Goal: Information Seeking & Learning: Learn about a topic

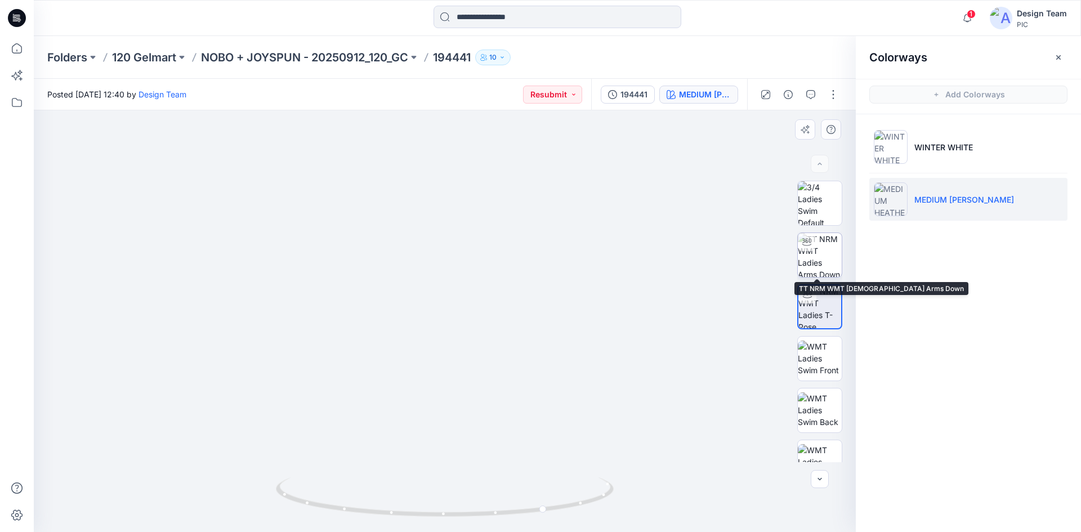
click at [813, 252] on img at bounding box center [820, 255] width 44 height 44
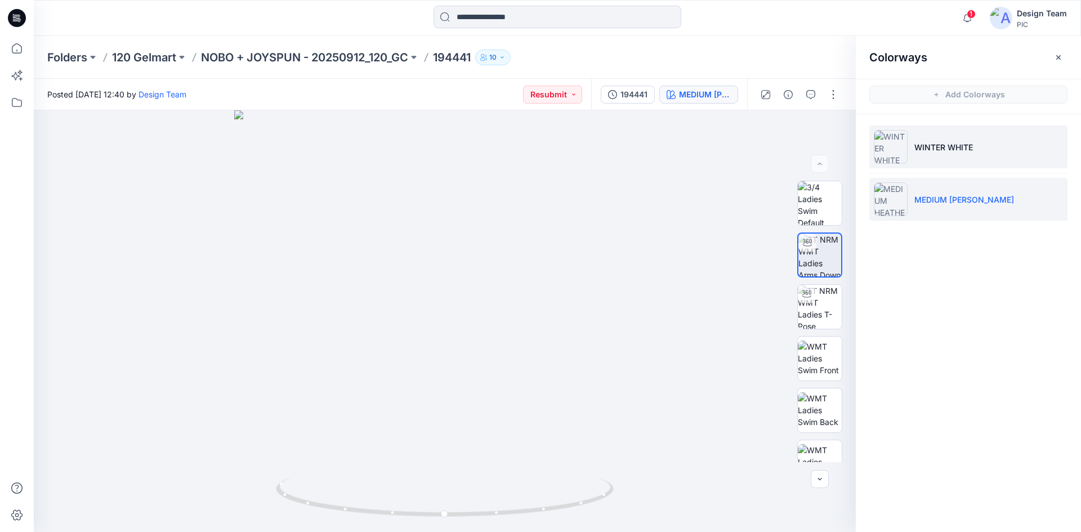
click at [912, 150] on li "WINTER WHITE" at bounding box center [968, 147] width 198 height 43
click at [929, 142] on p "WINTER WHITE" at bounding box center [943, 147] width 59 height 12
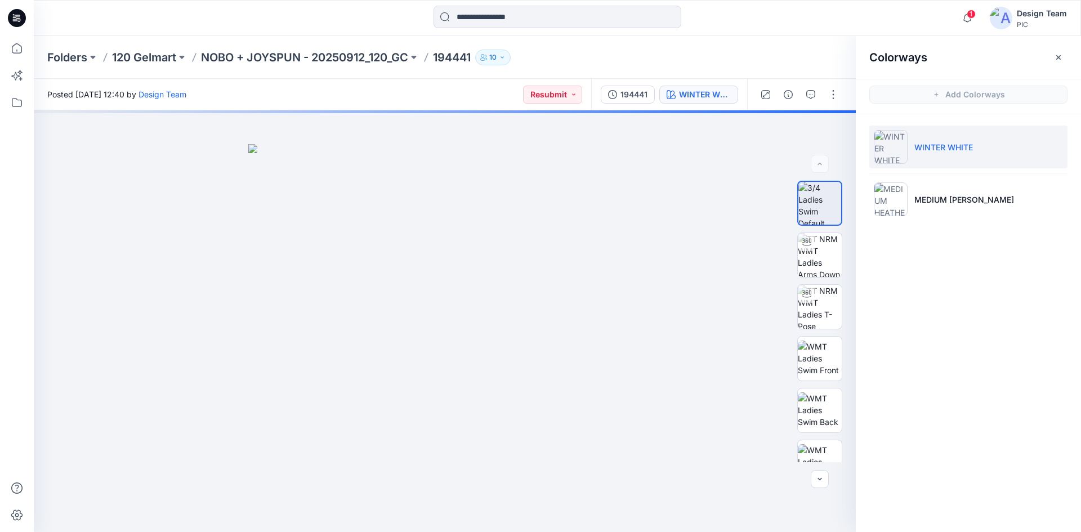
click at [1055, 60] on icon "button" at bounding box center [1058, 57] width 9 height 9
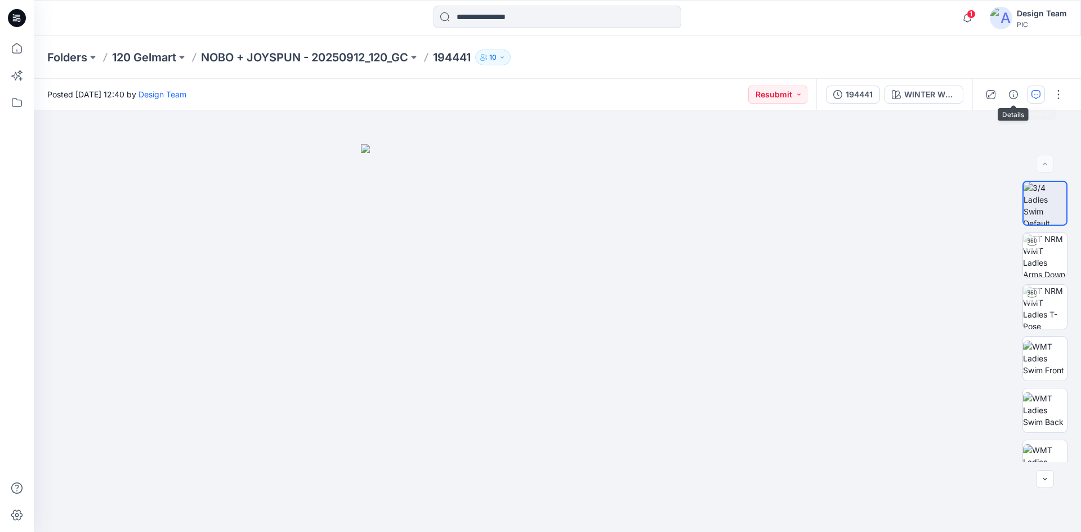
click at [1032, 93] on icon "button" at bounding box center [1035, 94] width 9 height 9
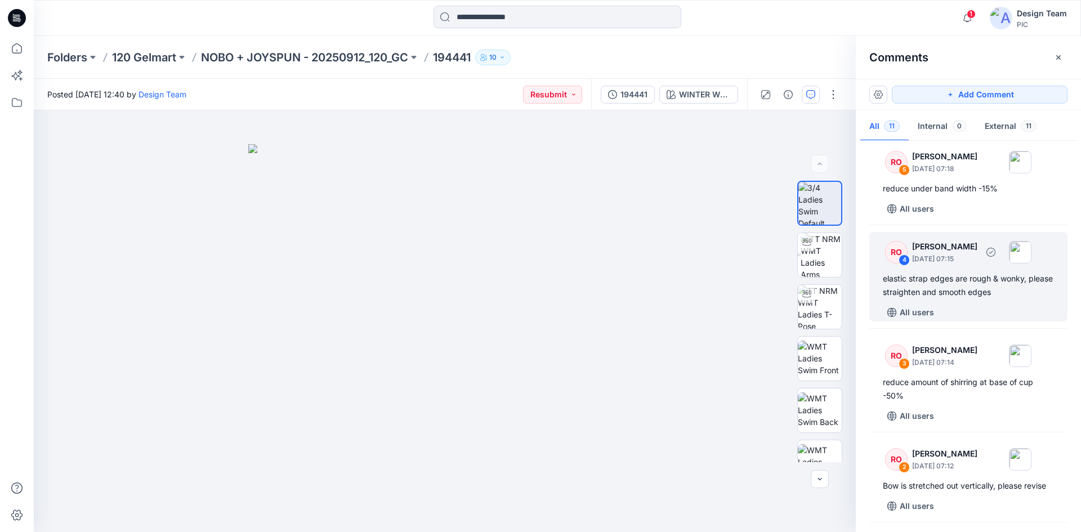
scroll to position [619, 0]
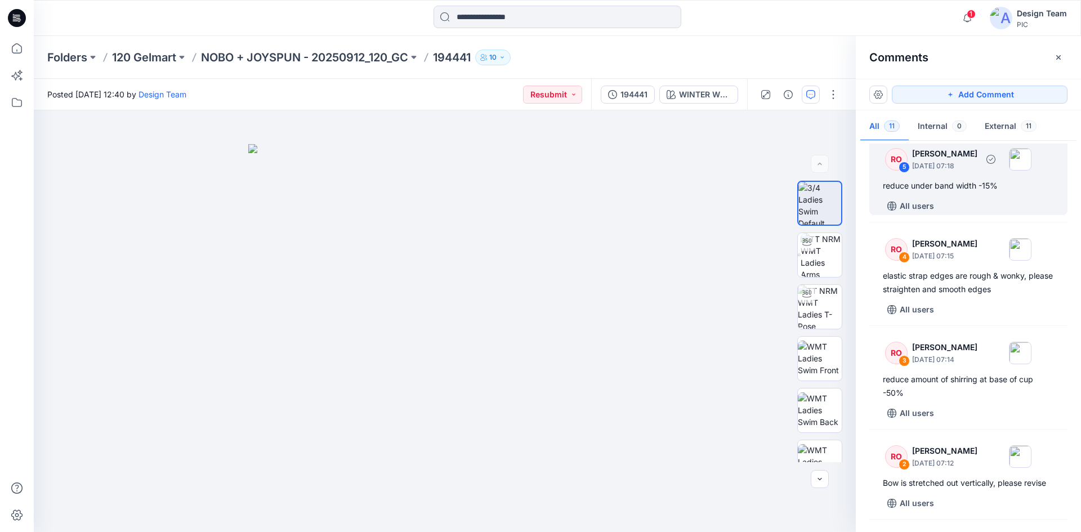
click at [955, 210] on div "RO 5 Raquel Ortiz September 27, 2025 07:18 reduce under band width -15% All use…" at bounding box center [968, 177] width 198 height 76
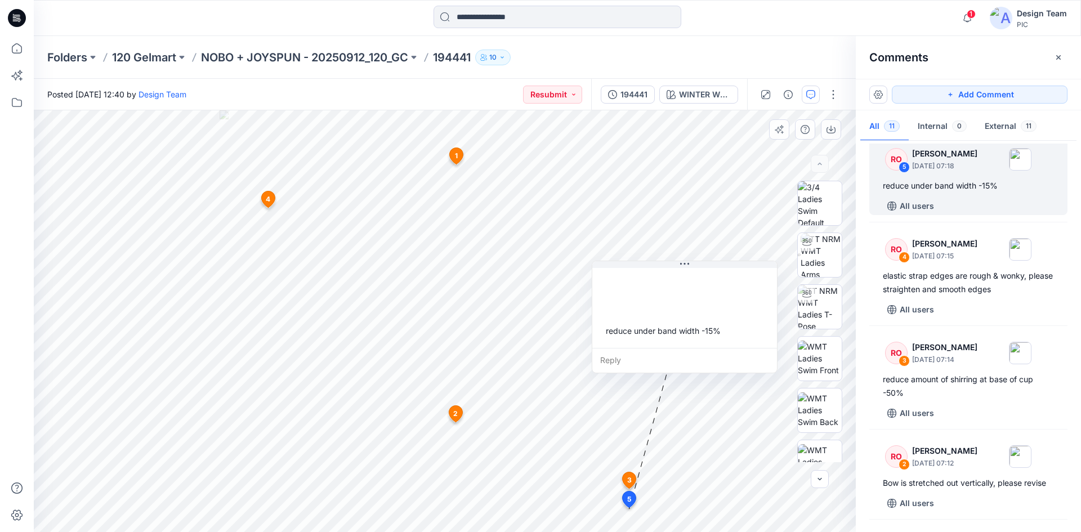
drag, startPoint x: 710, startPoint y: 457, endPoint x: 690, endPoint y: 329, distance: 129.9
click at [690, 329] on div "reduce under band width -15%" at bounding box center [684, 307] width 185 height 82
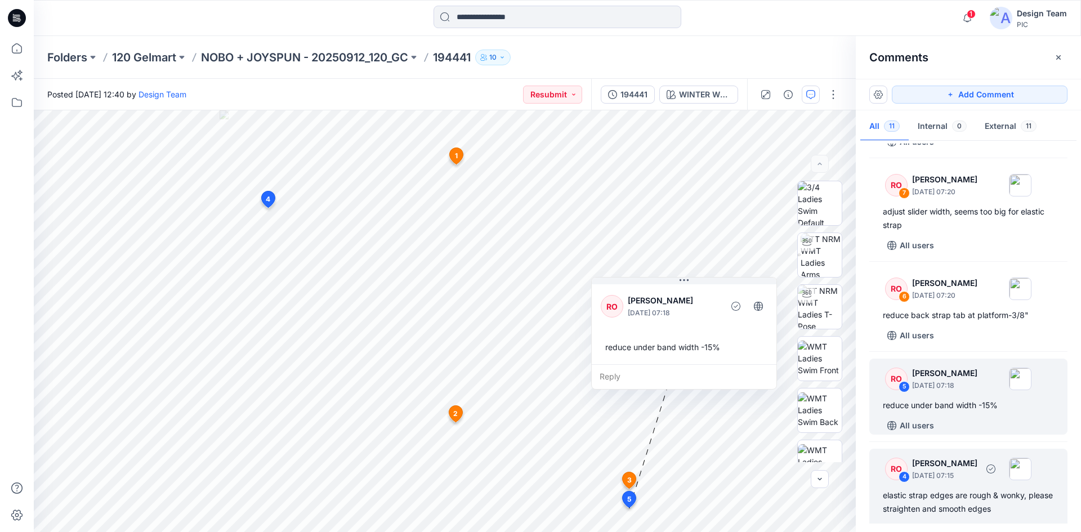
scroll to position [394, 0]
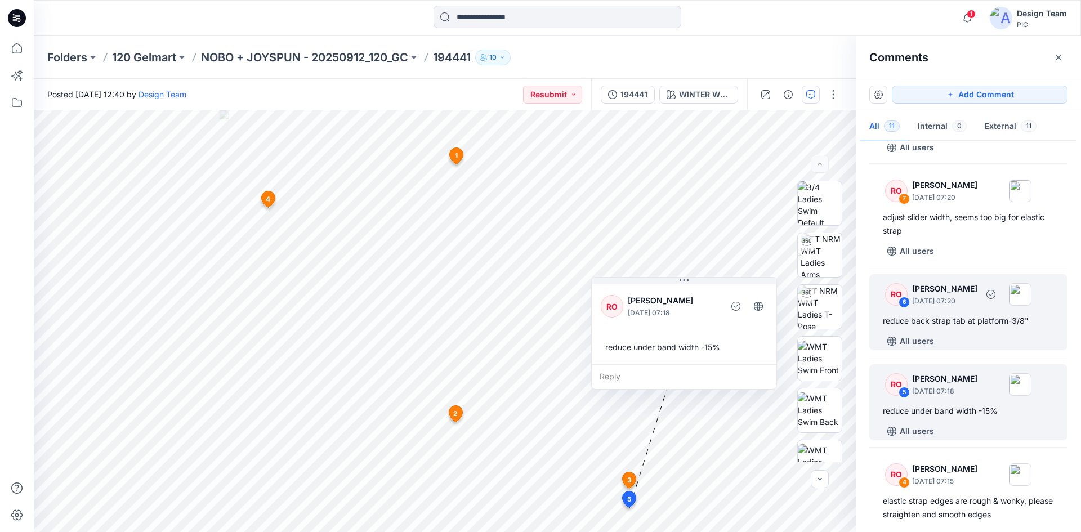
click at [943, 350] on div "All users" at bounding box center [975, 341] width 185 height 18
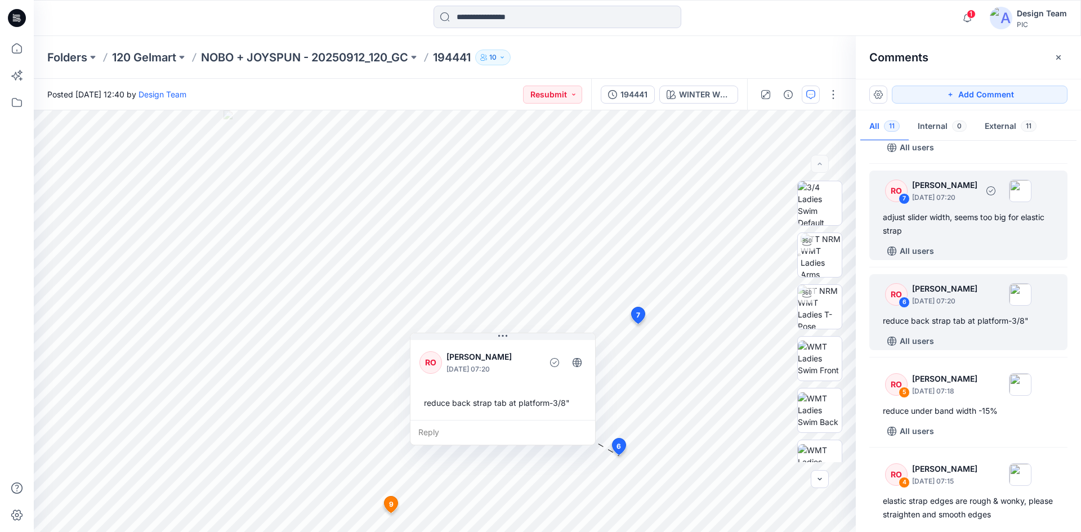
click at [962, 238] on div "adjust slider width, seems too big for elastic strap" at bounding box center [968, 223] width 171 height 27
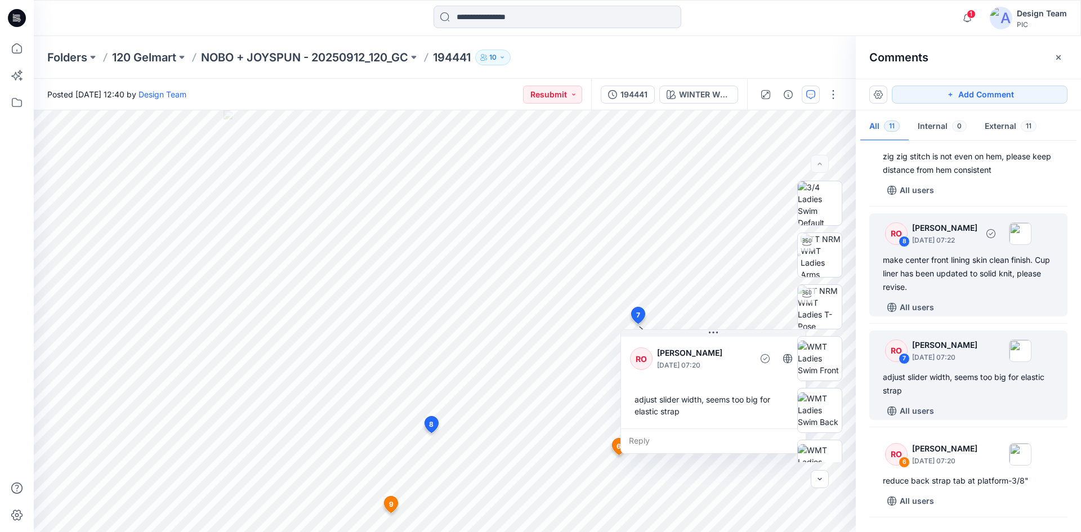
scroll to position [225, 0]
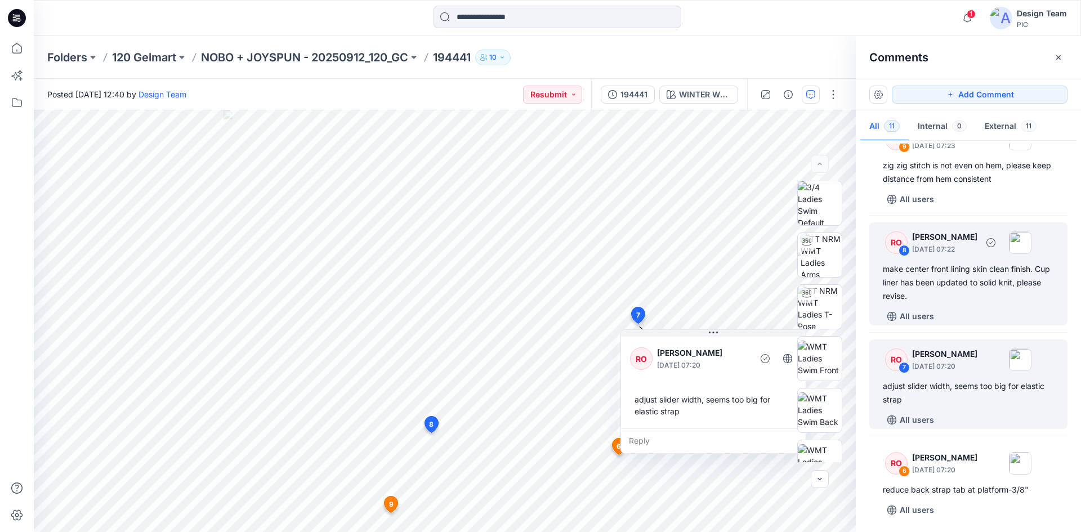
click at [949, 303] on div "make center front lining skin clean finish. Cup liner has been updated to solid…" at bounding box center [968, 282] width 171 height 41
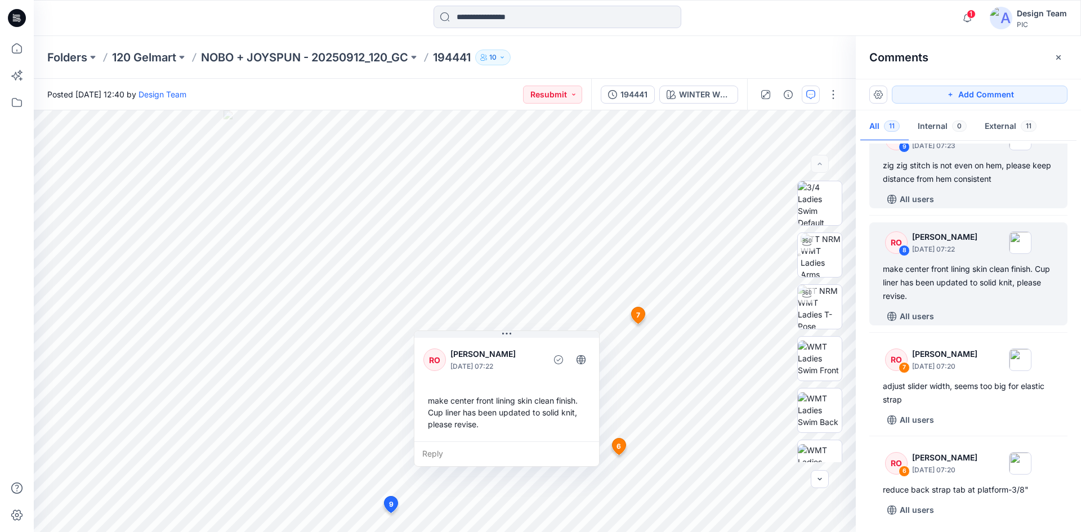
click at [945, 186] on div "zig zig stitch is not even on hem, please keep distance from hem consistent" at bounding box center [968, 172] width 171 height 27
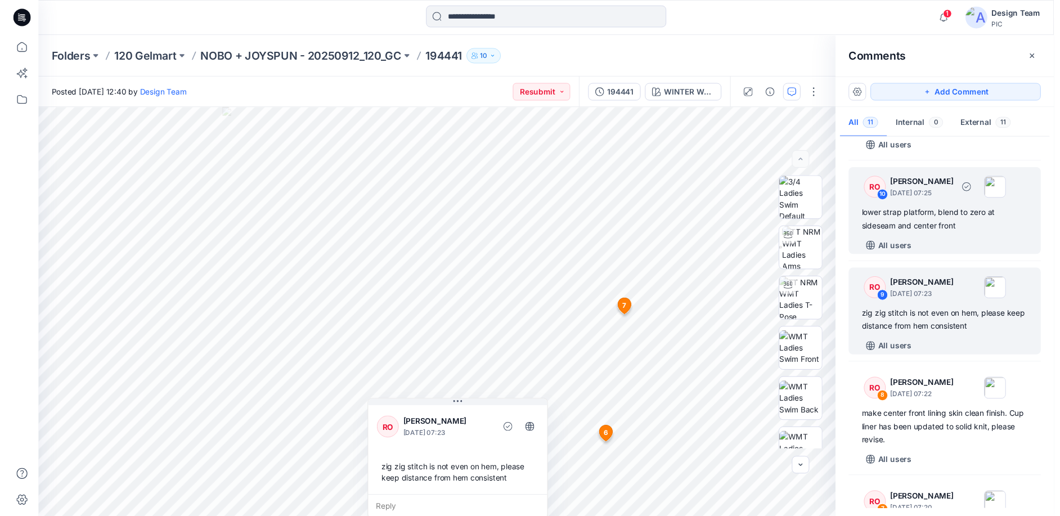
scroll to position [45, 0]
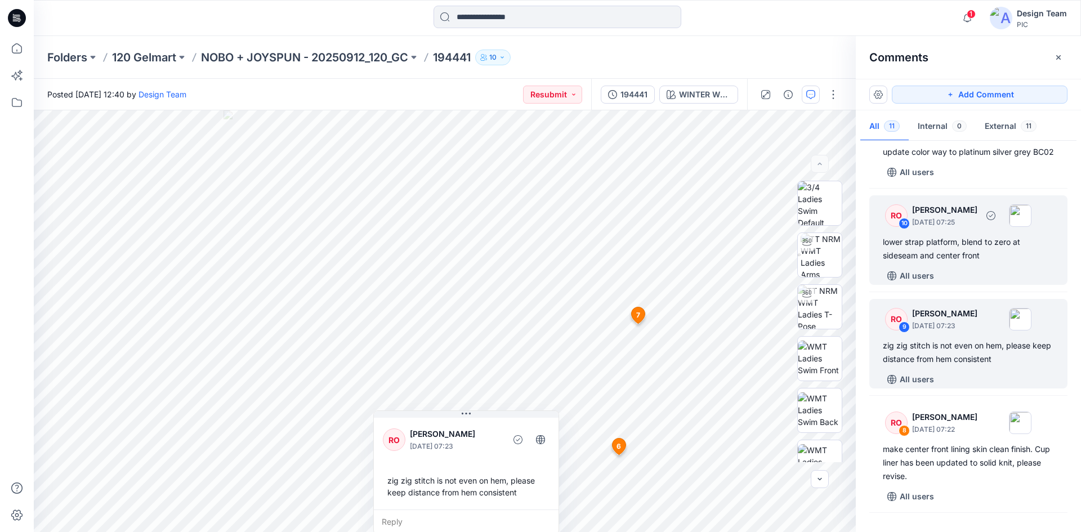
click at [951, 262] on div "lower strap platform, blend to zero at sideseam and center front" at bounding box center [968, 248] width 171 height 27
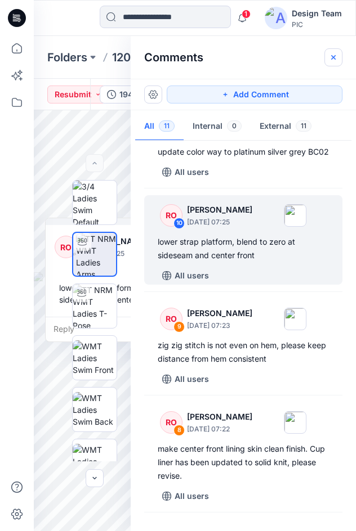
click at [338, 59] on button "button" at bounding box center [333, 57] width 18 height 18
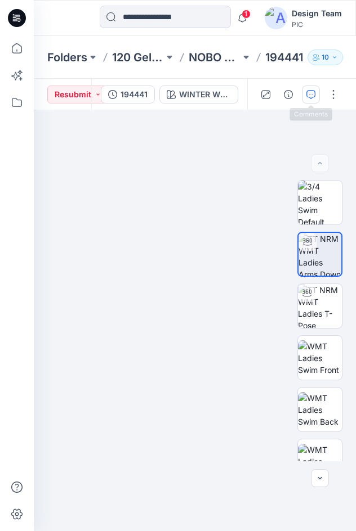
click at [314, 90] on icon "button" at bounding box center [310, 94] width 9 height 9
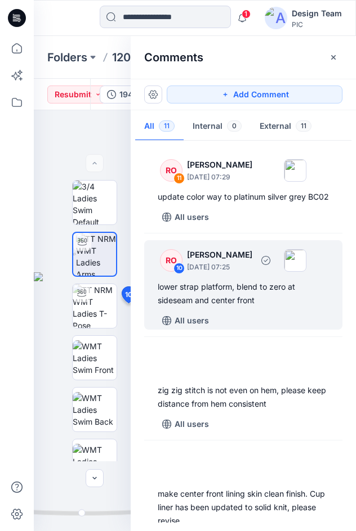
click at [185, 276] on div "RO 10 Raquel Ortiz September 27, 2025 07:25" at bounding box center [228, 260] width 155 height 31
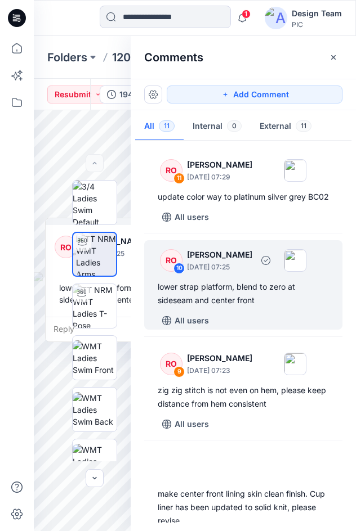
click at [232, 273] on p "September 27, 2025 07:25" at bounding box center [219, 267] width 65 height 11
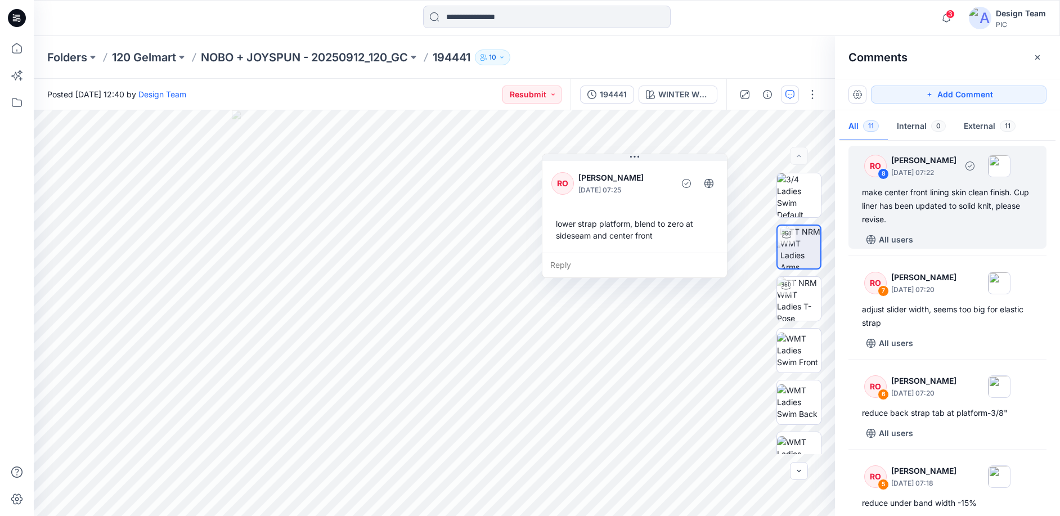
scroll to position [338, 0]
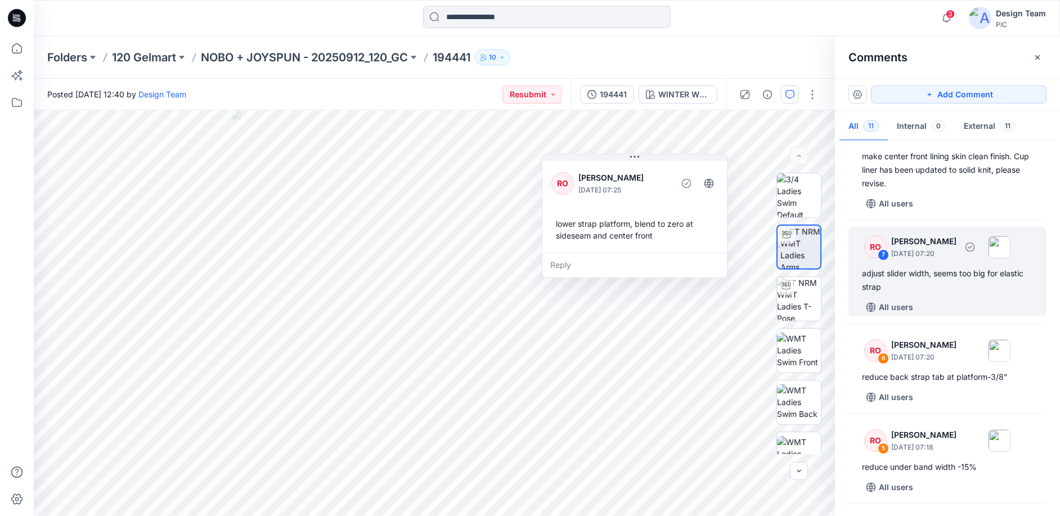
click at [935, 294] on div "adjust slider width, seems too big for elastic strap" at bounding box center [947, 280] width 171 height 27
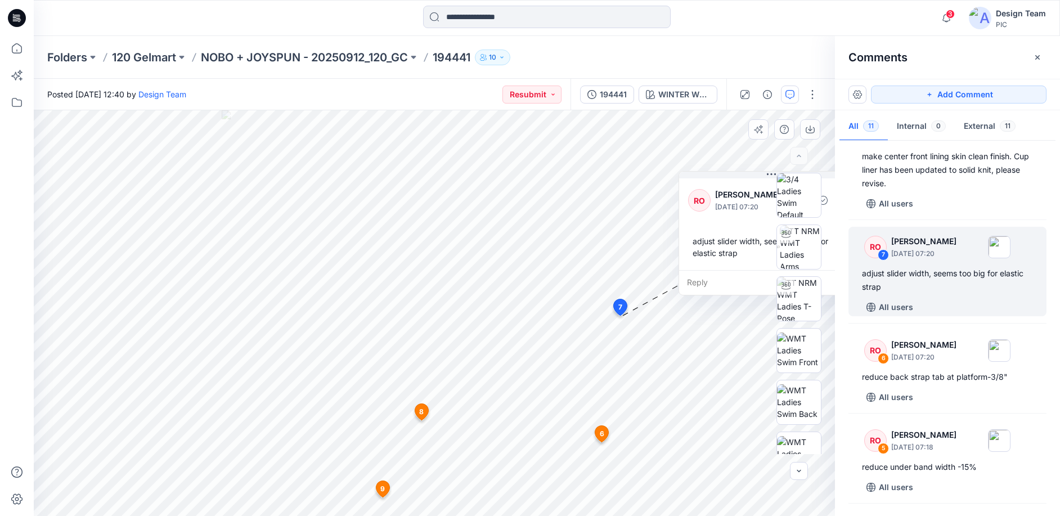
drag, startPoint x: 607, startPoint y: 366, endPoint x: 731, endPoint y: 189, distance: 215.8
click at [731, 189] on p "[PERSON_NAME]" at bounding box center [761, 195] width 92 height 14
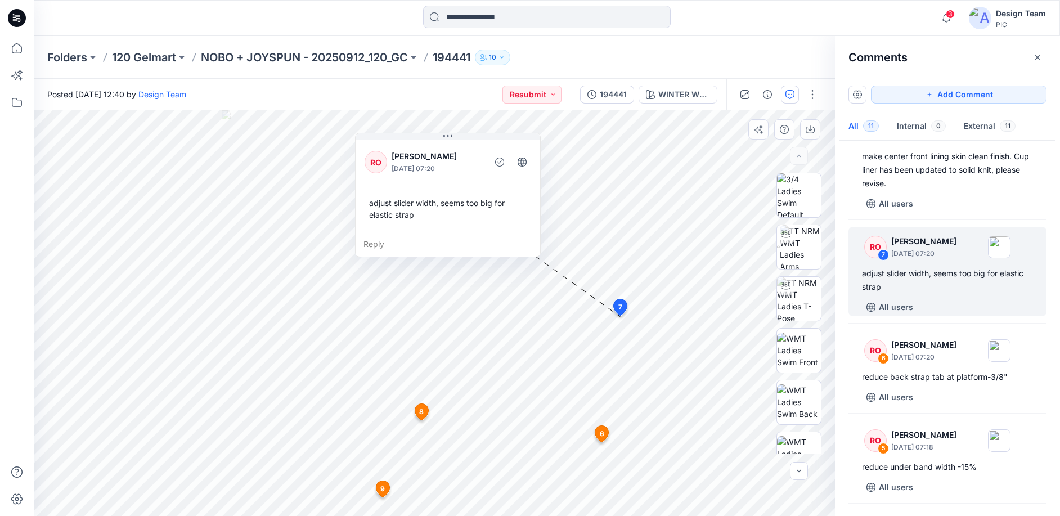
drag, startPoint x: 669, startPoint y: 203, endPoint x: 409, endPoint y: 163, distance: 262.5
click at [409, 163] on p "[PERSON_NAME]" at bounding box center [438, 157] width 92 height 14
click at [408, 220] on div "adjust slider width, seems too big for elastic strap" at bounding box center [443, 207] width 167 height 33
drag, startPoint x: 409, startPoint y: 217, endPoint x: 402, endPoint y: 216, distance: 6.2
click at [402, 216] on div "adjust slider width, seems too big for elastic strap" at bounding box center [439, 210] width 167 height 33
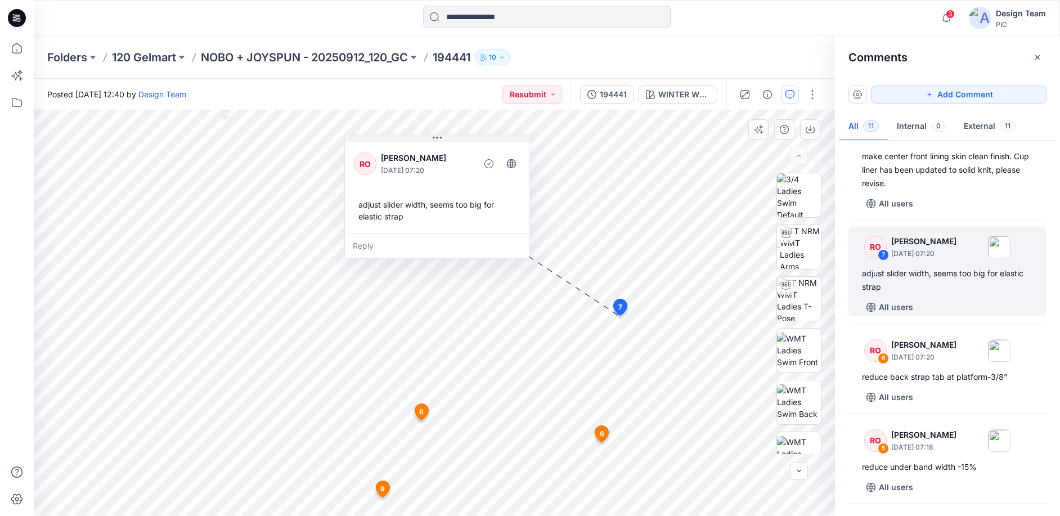
click at [399, 218] on div "adjust slider width, seems too big for elastic strap" at bounding box center [437, 210] width 167 height 33
click at [400, 218] on div "adjust slider width, seems too big for elastic strap" at bounding box center [437, 210] width 167 height 33
click at [414, 221] on div "adjust slider width, seems too big for elastic strap" at bounding box center [437, 210] width 167 height 33
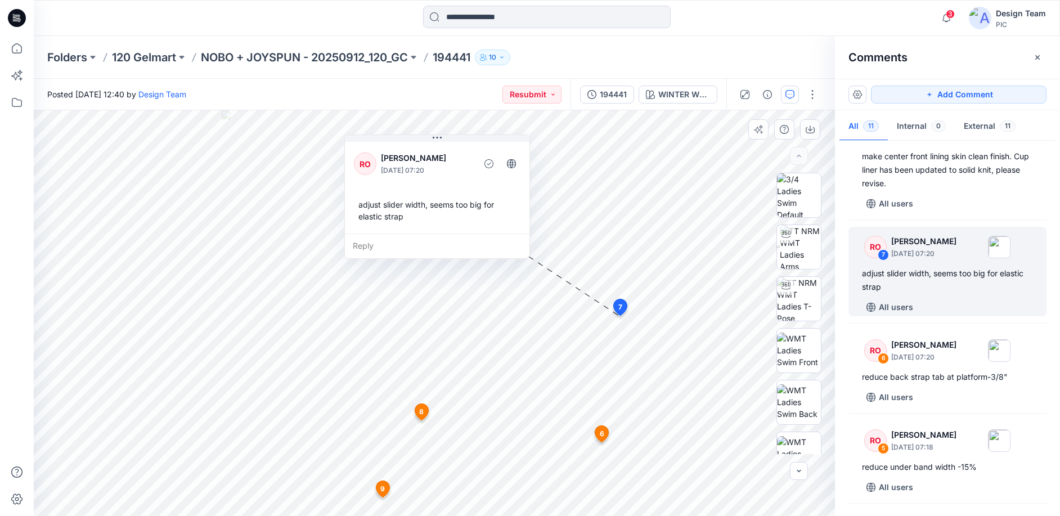
click at [393, 209] on div "adjust slider width, seems too big for elastic strap" at bounding box center [437, 210] width 167 height 33
click at [400, 216] on div "adjust slider width, seems too big for elastic strap" at bounding box center [437, 210] width 167 height 33
click at [404, 219] on div "adjust slider width, seems too big for elastic strap" at bounding box center [437, 210] width 167 height 33
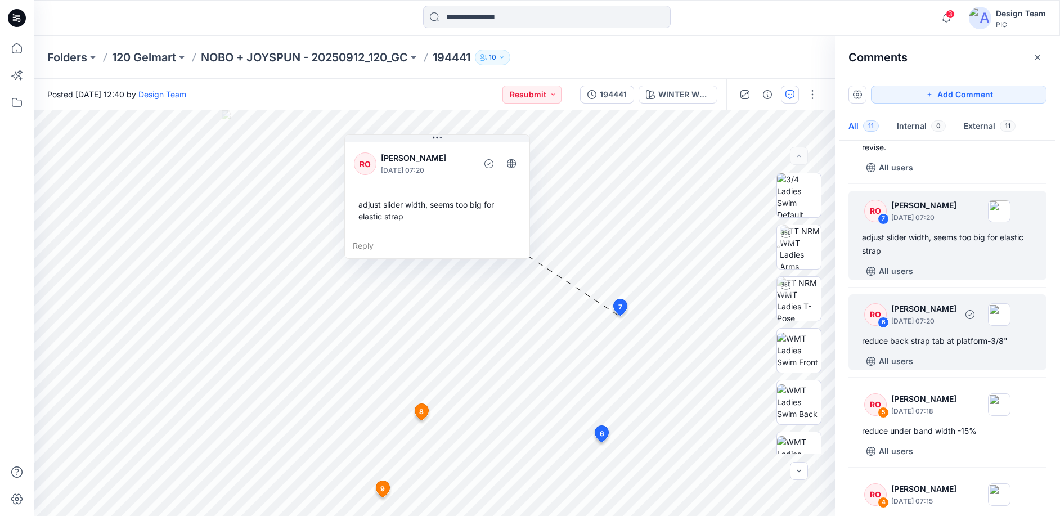
scroll to position [394, 0]
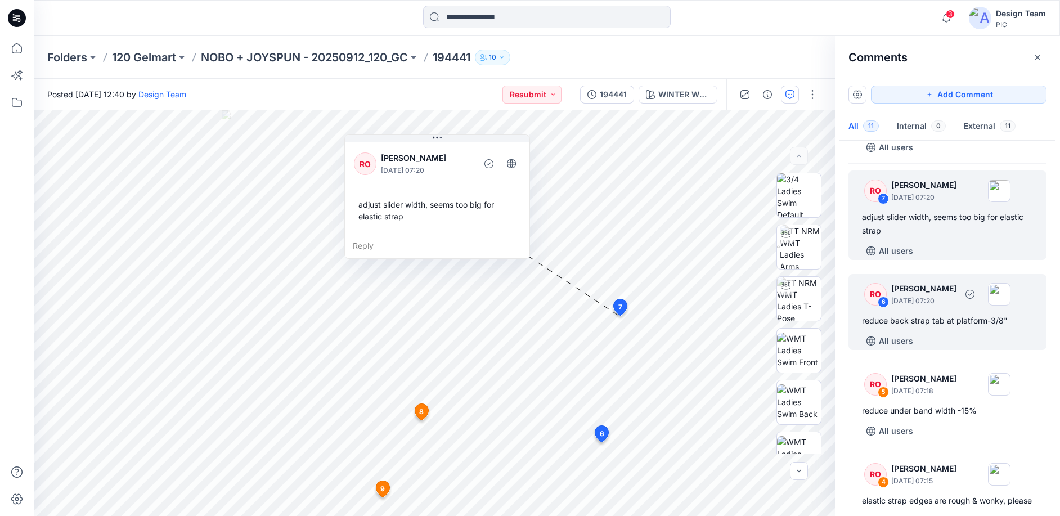
click at [932, 307] on p "September 27, 2025 07:20" at bounding box center [924, 300] width 65 height 11
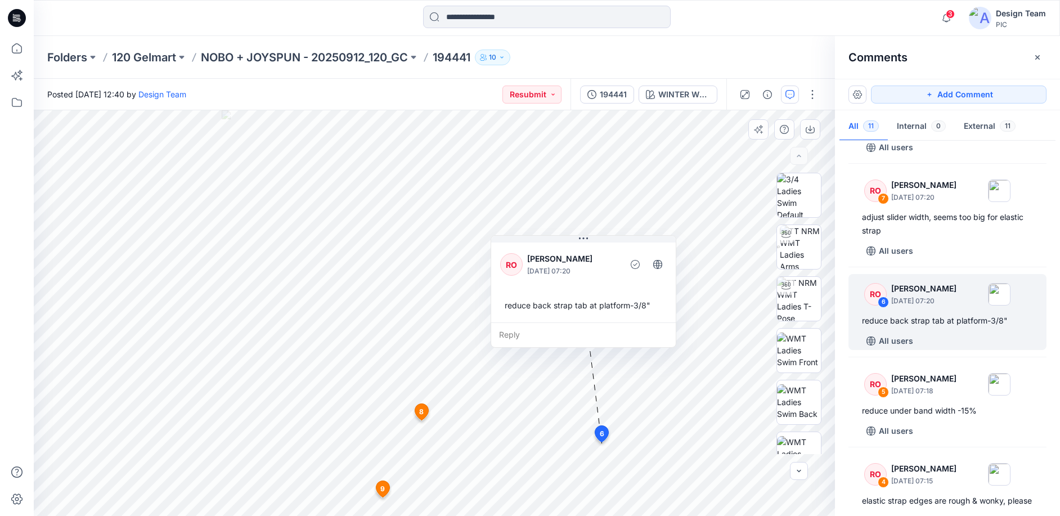
drag, startPoint x: 494, startPoint y: 380, endPoint x: 592, endPoint y: 295, distance: 129.7
click at [592, 295] on div "reduce back strap tab at platform-3/8"" at bounding box center [583, 305] width 167 height 21
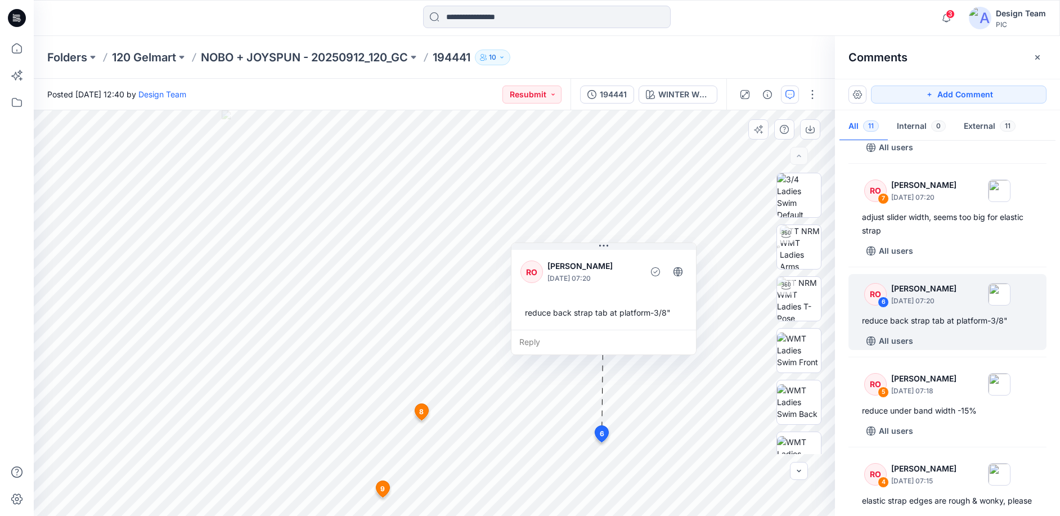
drag, startPoint x: 595, startPoint y: 306, endPoint x: 615, endPoint y: 312, distance: 21.4
click at [615, 312] on div "reduce back strap tab at platform-3/8"" at bounding box center [604, 312] width 167 height 21
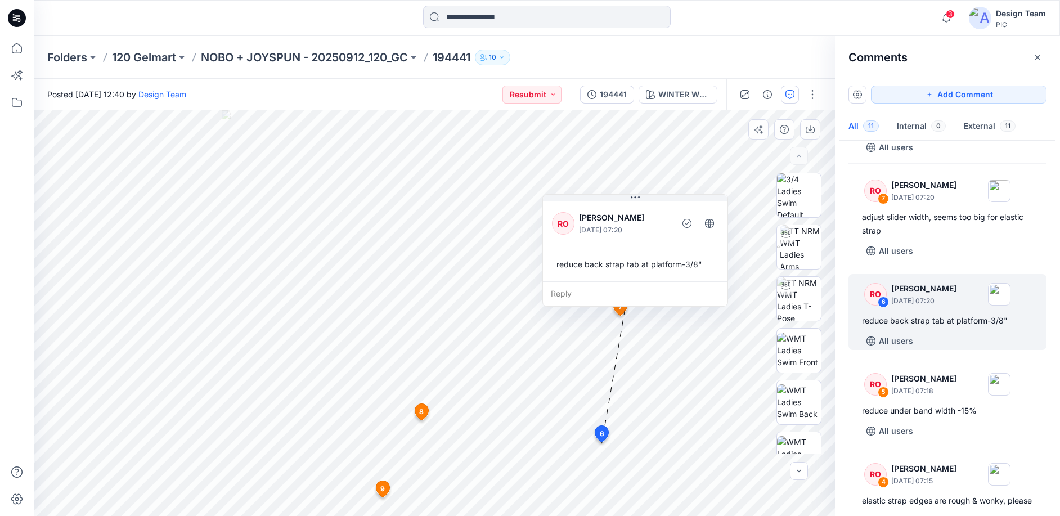
drag, startPoint x: 607, startPoint y: 298, endPoint x: 637, endPoint y: 252, distance: 54.2
click at [637, 252] on div "RO Raquel Ortiz September 27, 2025 07:20 reduce back strap tab at platform-3/8"" at bounding box center [635, 240] width 185 height 82
drag, startPoint x: 691, startPoint y: 271, endPoint x: 697, endPoint y: 268, distance: 7.3
click at [697, 268] on div "reduce back strap tab at platform-3/8"" at bounding box center [635, 264] width 167 height 21
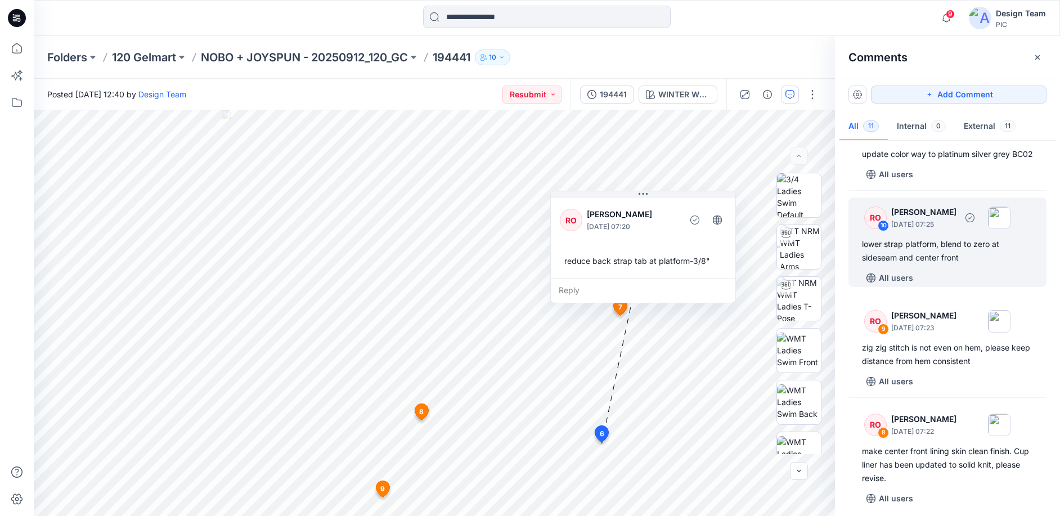
scroll to position [0, 0]
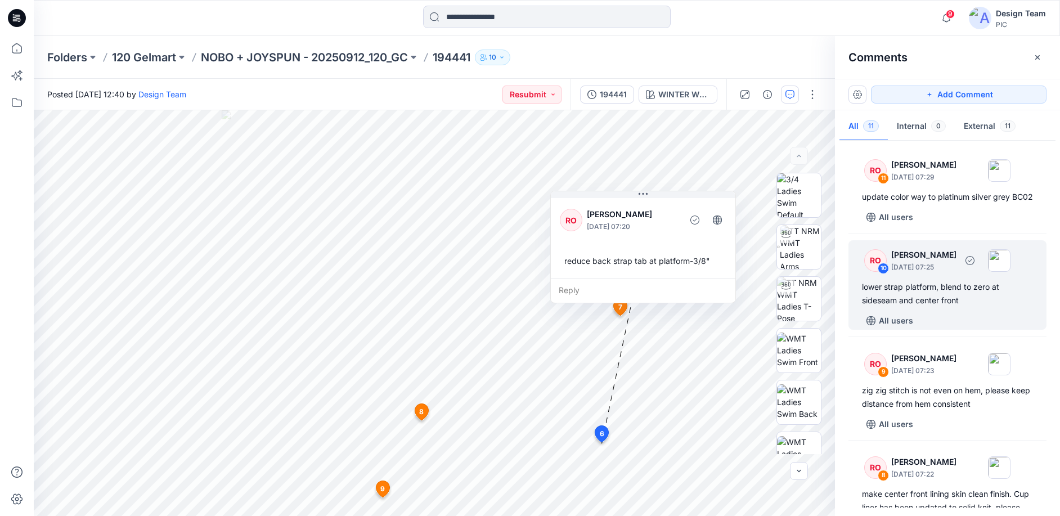
click at [938, 302] on div "lower strap platform, blend to zero at sideseam and center front" at bounding box center [947, 293] width 171 height 27
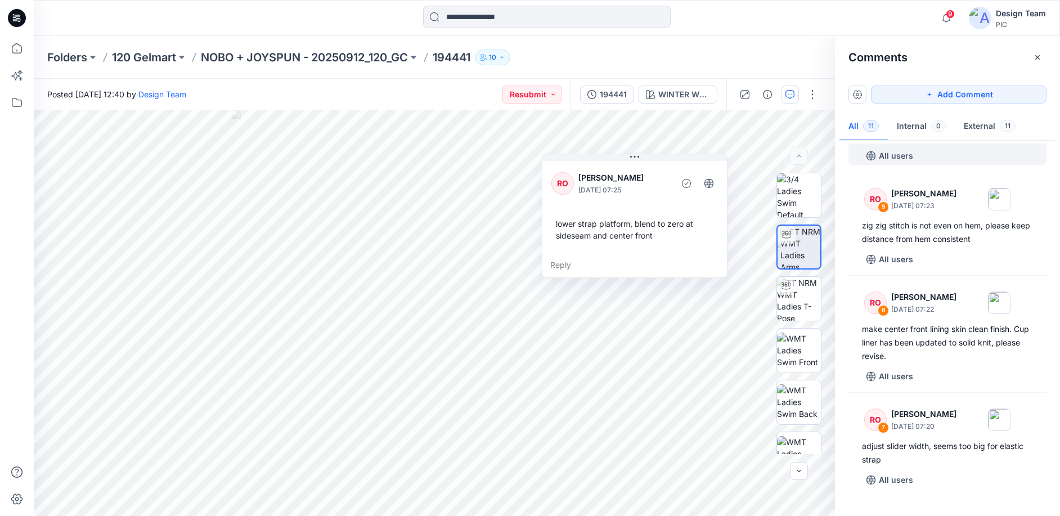
scroll to position [169, 0]
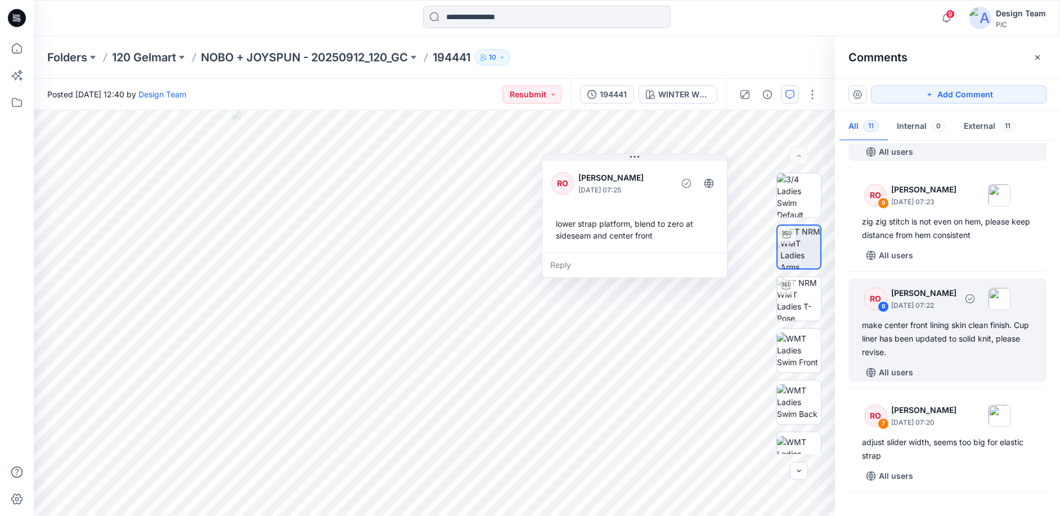
click at [926, 349] on div "make center front lining skin clean finish. Cup liner has been updated to solid…" at bounding box center [947, 339] width 171 height 41
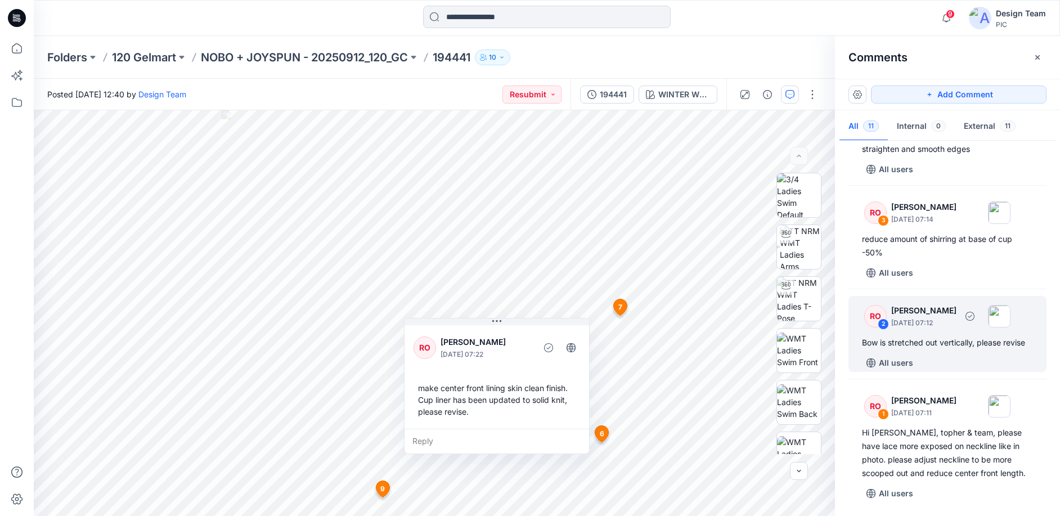
scroll to position [774, 0]
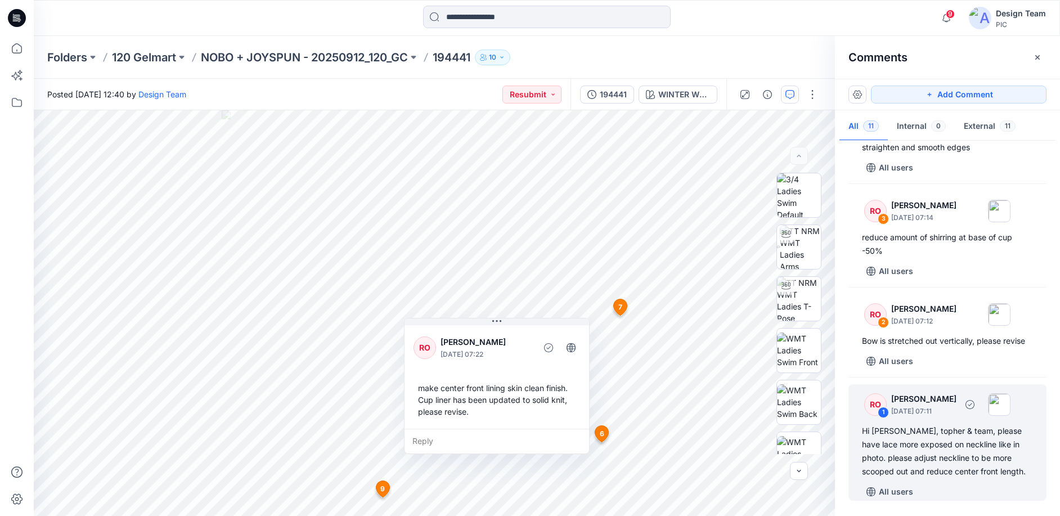
click at [957, 413] on p "September 27, 2025 07:11" at bounding box center [924, 411] width 65 height 11
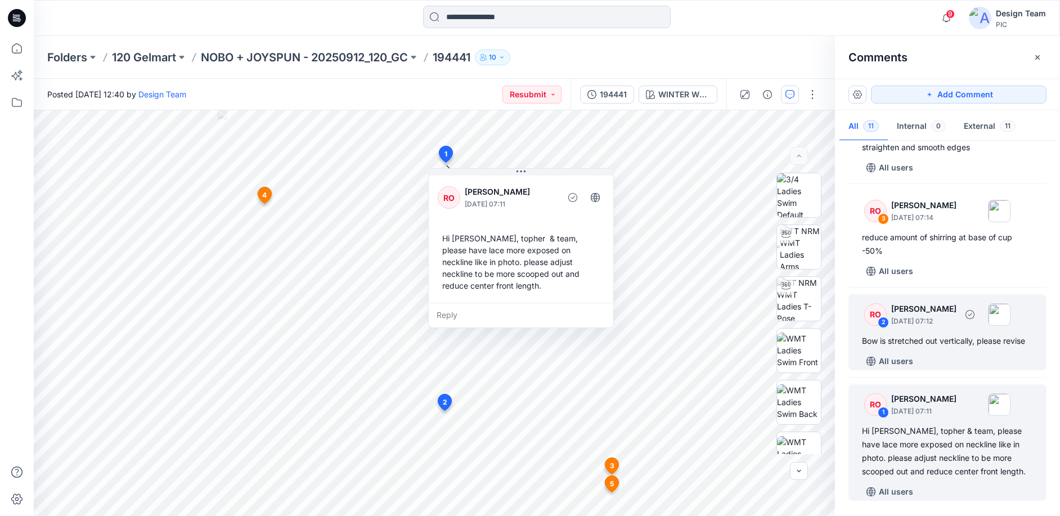
click at [955, 360] on div "All users" at bounding box center [954, 361] width 185 height 18
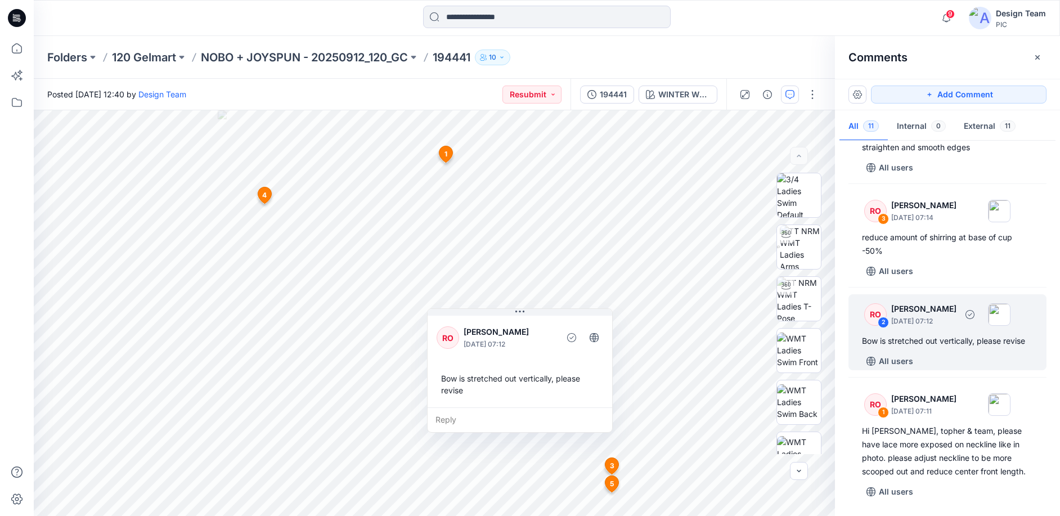
scroll to position [718, 0]
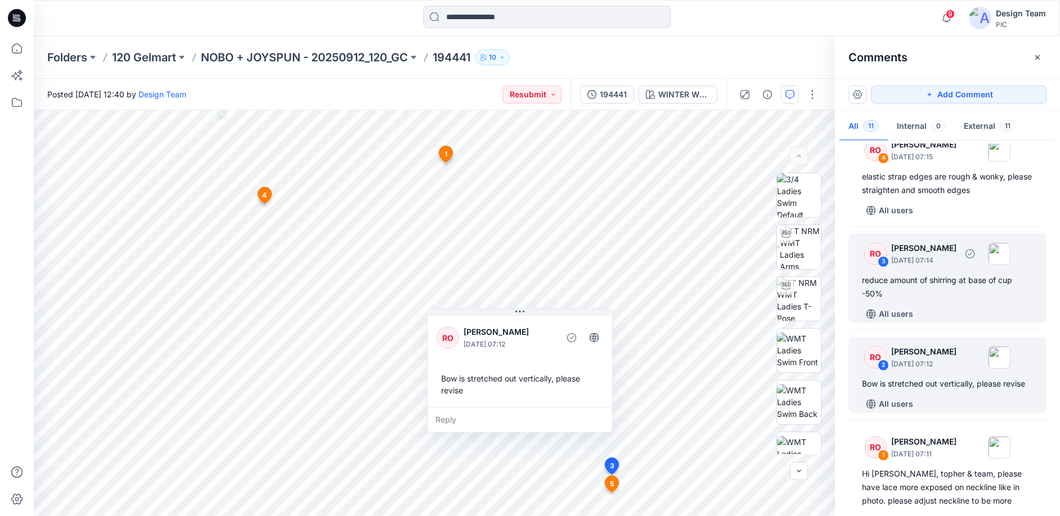
click at [934, 323] on div "All users" at bounding box center [954, 314] width 185 height 18
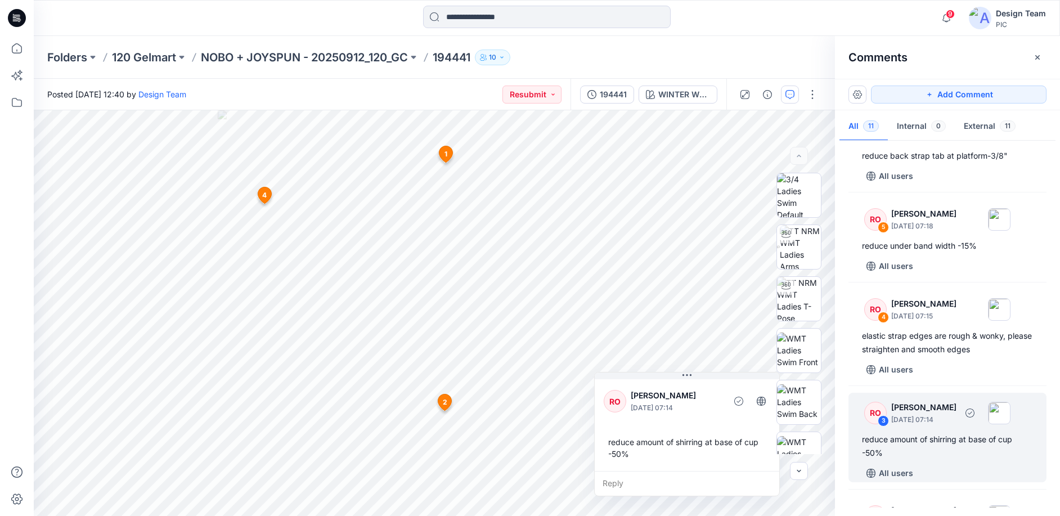
scroll to position [549, 0]
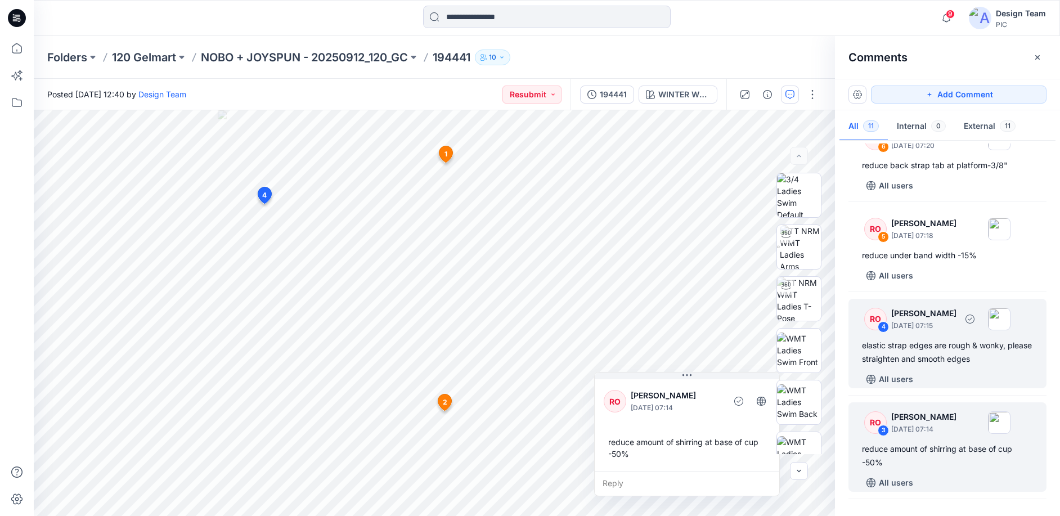
click at [935, 366] on div "elastic strap edges are rough & wonky, please straighten and smooth edges" at bounding box center [947, 352] width 171 height 27
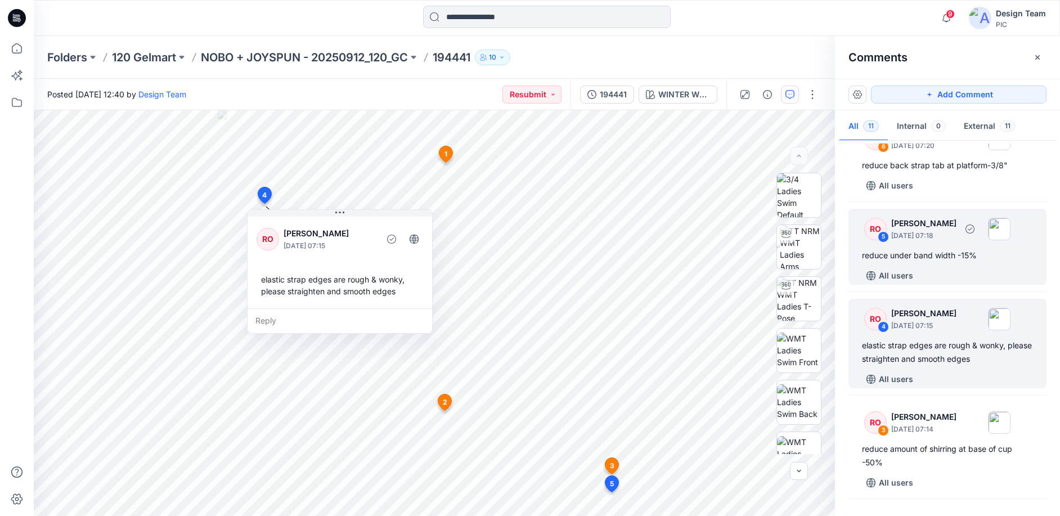
click at [926, 285] on div "All users" at bounding box center [954, 276] width 185 height 18
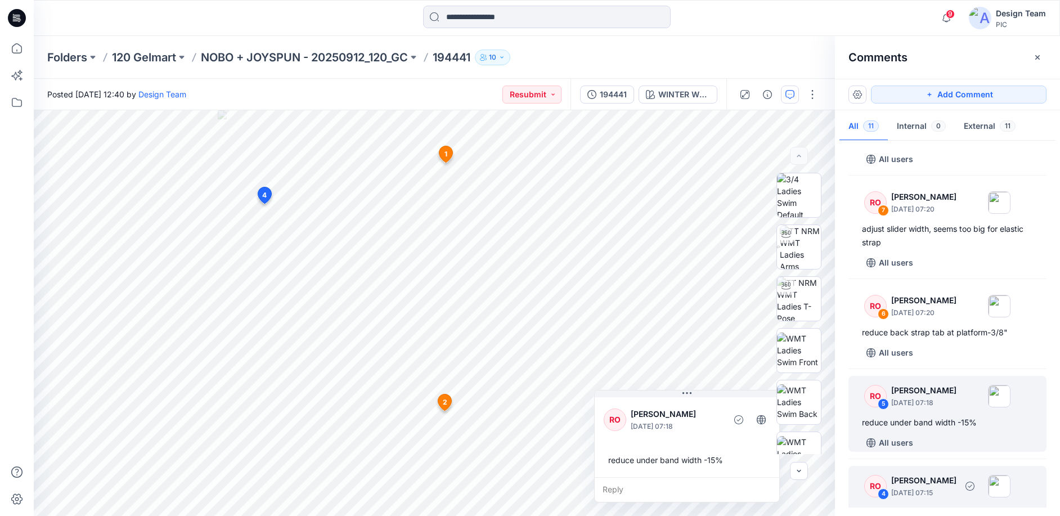
scroll to position [380, 0]
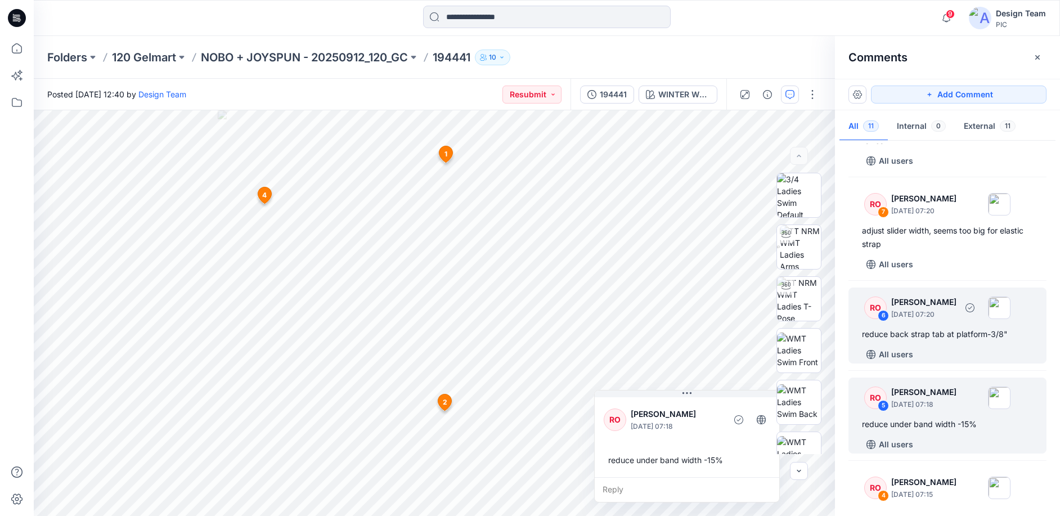
click at [928, 320] on p "September 27, 2025 07:20" at bounding box center [924, 314] width 65 height 11
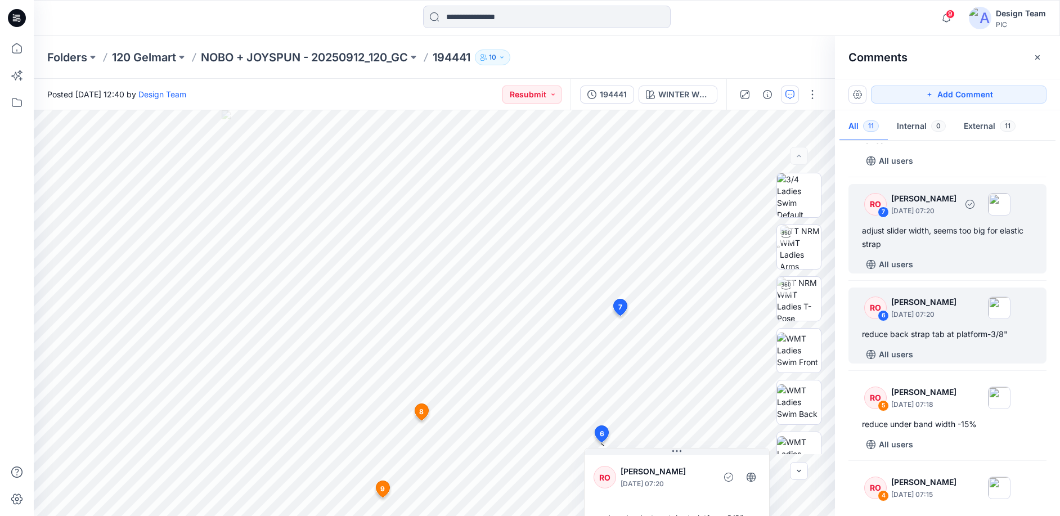
click at [919, 251] on div "adjust slider width, seems too big for elastic strap" at bounding box center [947, 237] width 171 height 27
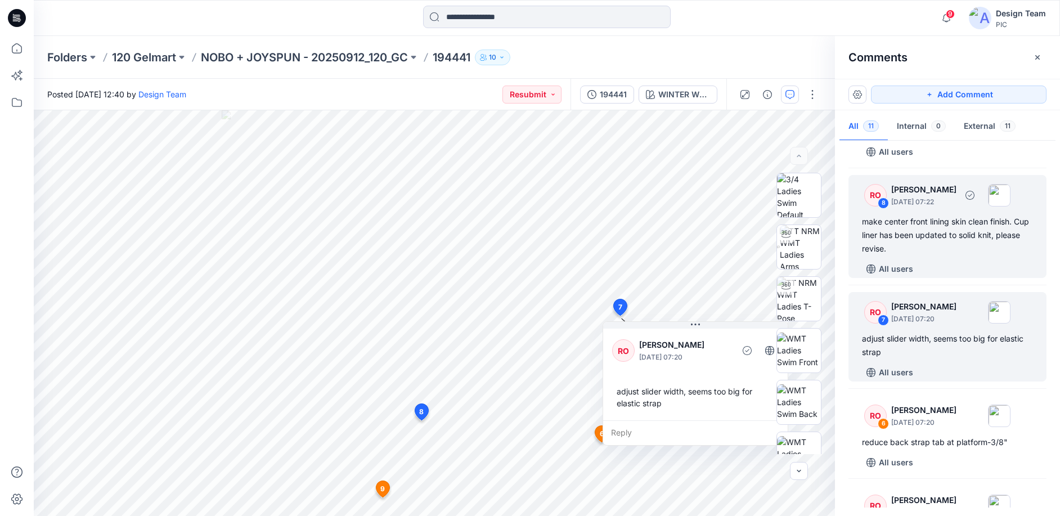
scroll to position [268, 0]
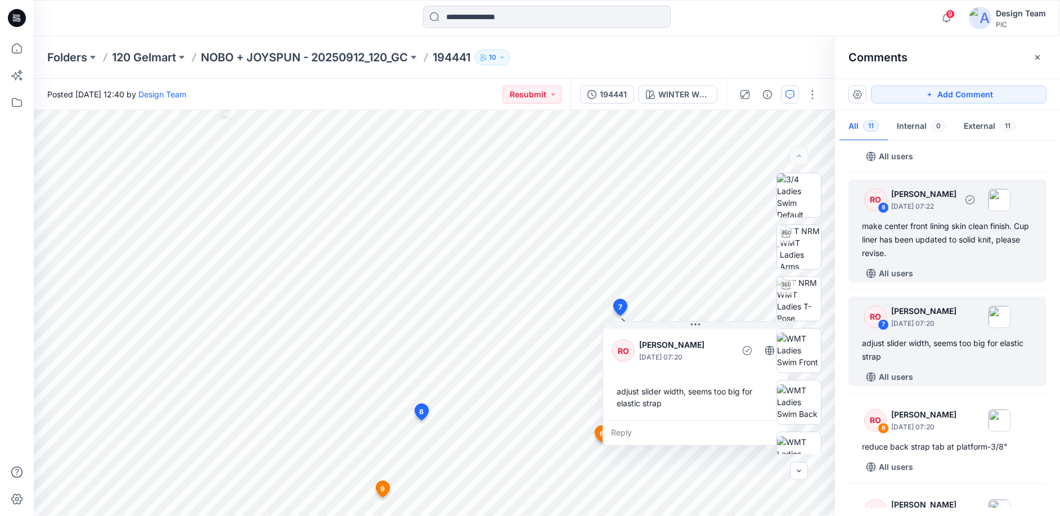
click at [922, 260] on div "make center front lining skin clean finish. Cup liner has been updated to solid…" at bounding box center [947, 240] width 171 height 41
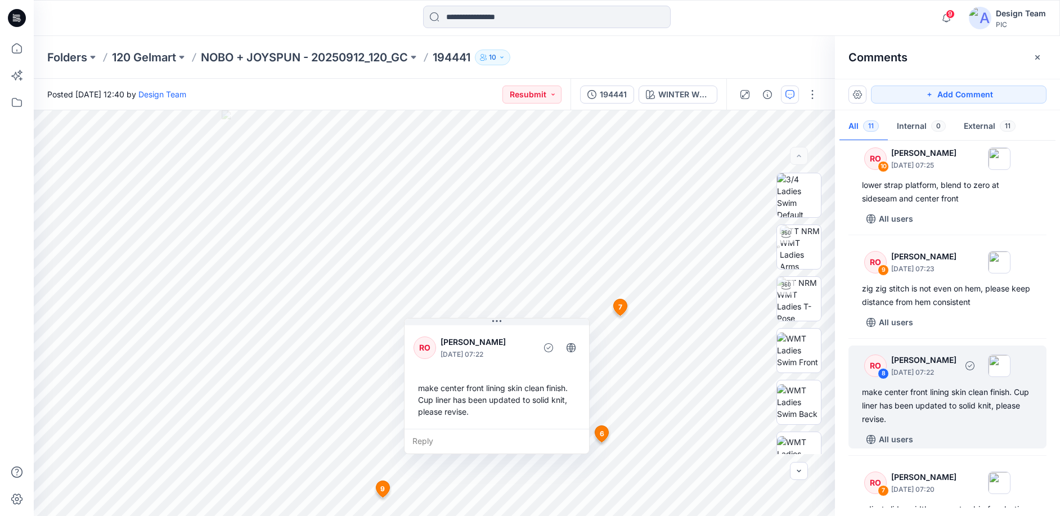
scroll to position [99, 0]
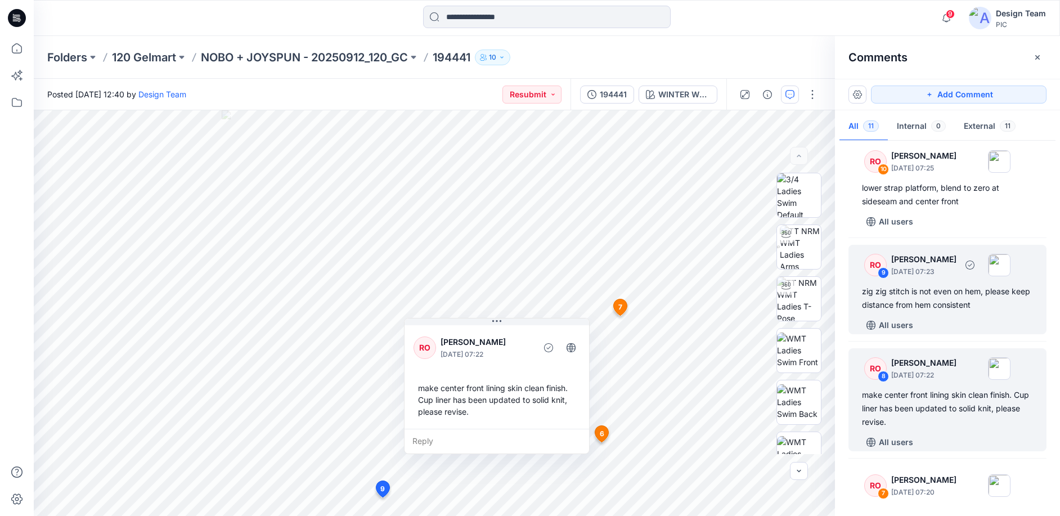
click at [924, 277] on p "September 27, 2025 07:23" at bounding box center [924, 271] width 65 height 11
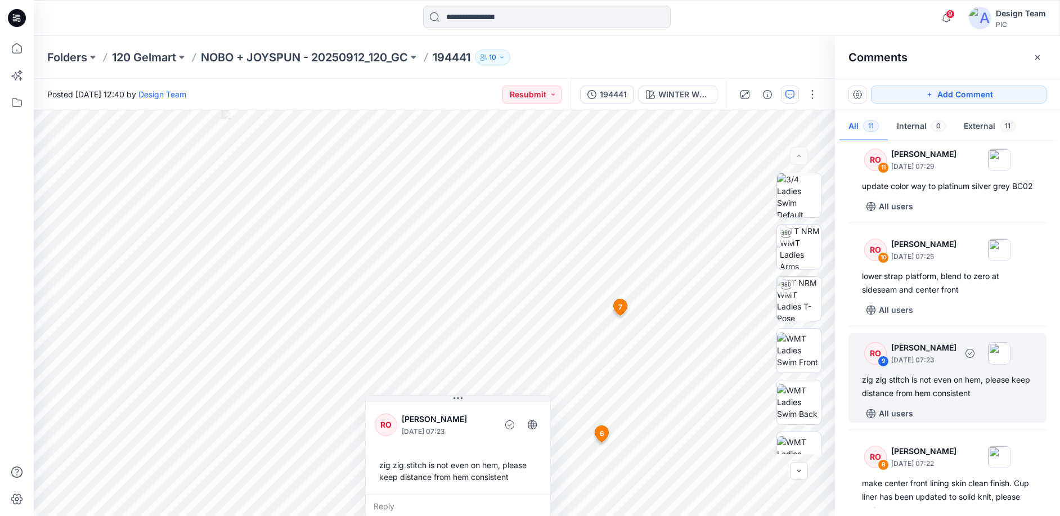
scroll to position [0, 0]
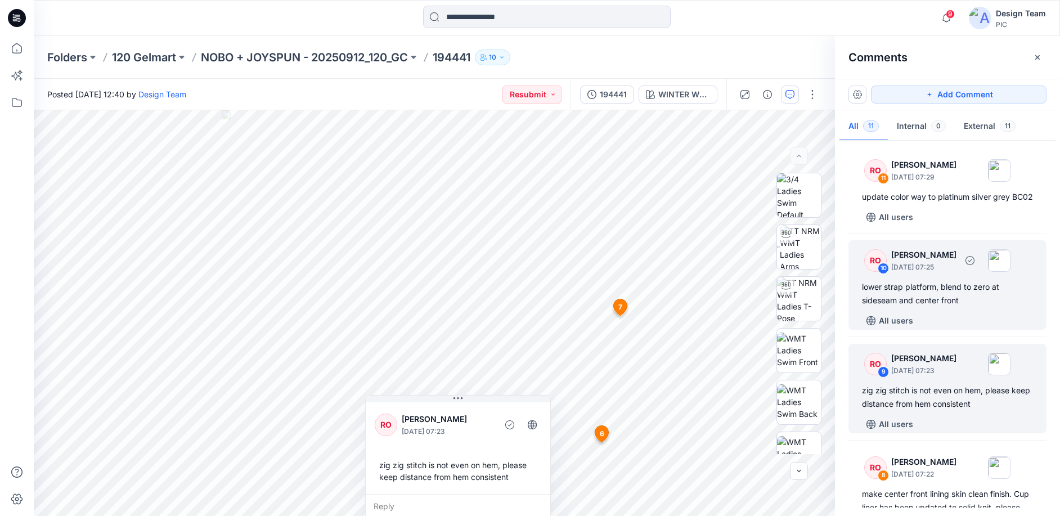
click at [922, 307] on div "lower strap platform, blend to zero at sideseam and center front" at bounding box center [947, 293] width 171 height 27
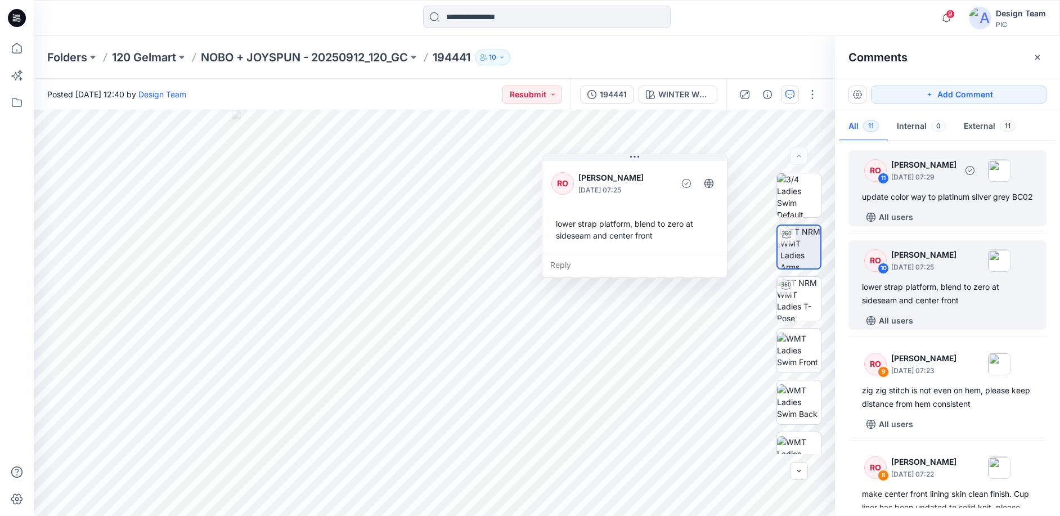
click at [926, 226] on div "All users" at bounding box center [954, 217] width 185 height 18
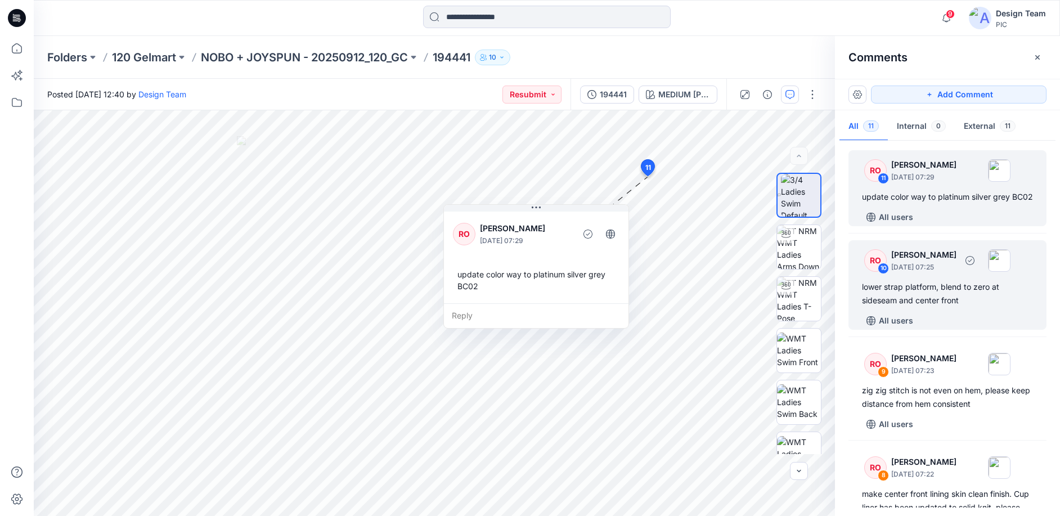
click at [933, 273] on p "September 27, 2025 07:25" at bounding box center [924, 267] width 65 height 11
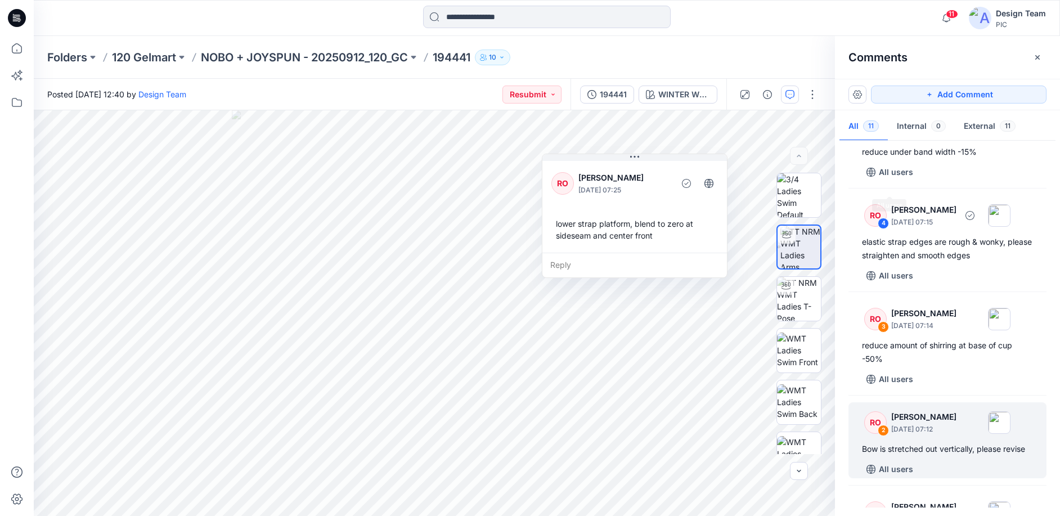
scroll to position [774, 0]
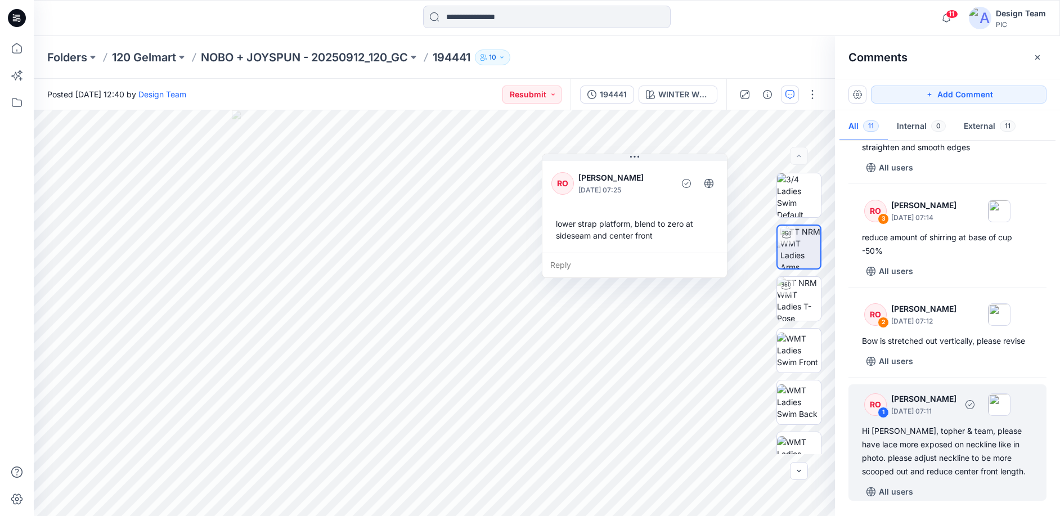
click at [932, 468] on div "Hi Poornima, topher & team, please have lace more exposed on neckline like in p…" at bounding box center [947, 451] width 171 height 54
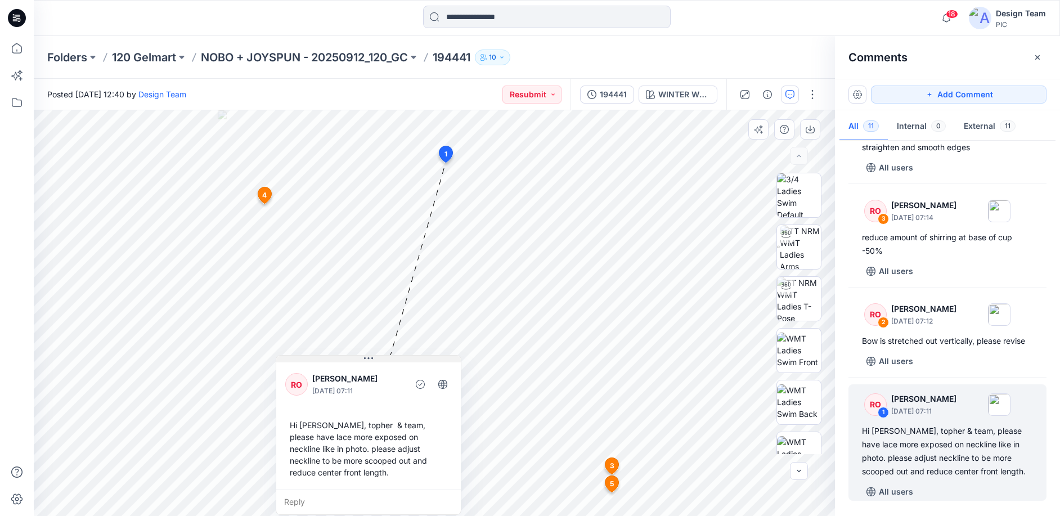
drag, startPoint x: 467, startPoint y: 162, endPoint x: 346, endPoint y: 297, distance: 181.0
click at [346, 356] on button at bounding box center [368, 359] width 185 height 7
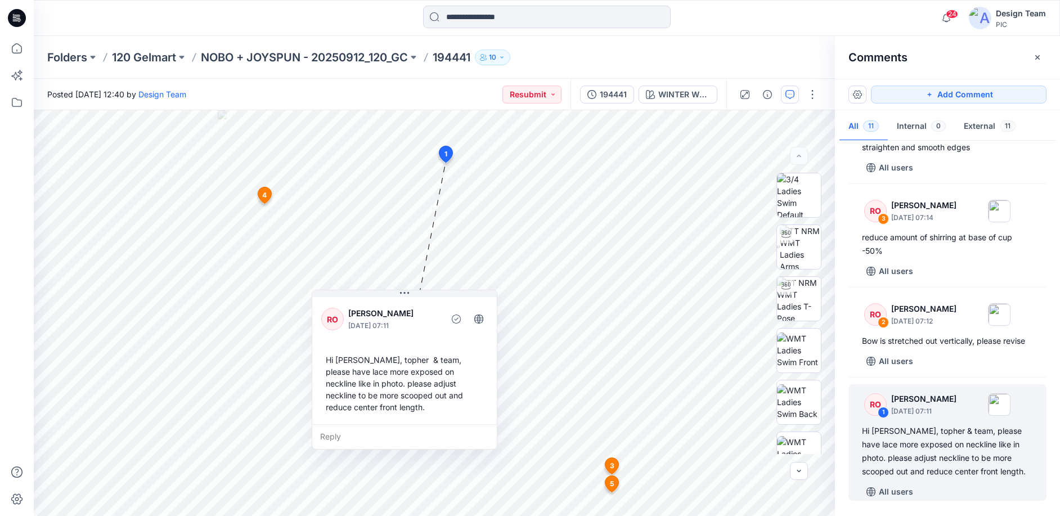
click at [771, 52] on div "Folders 120 Gelmart NOBO + JOYSPUN - 20250912_120_GC 194441 10" at bounding box center [503, 58] width 912 height 16
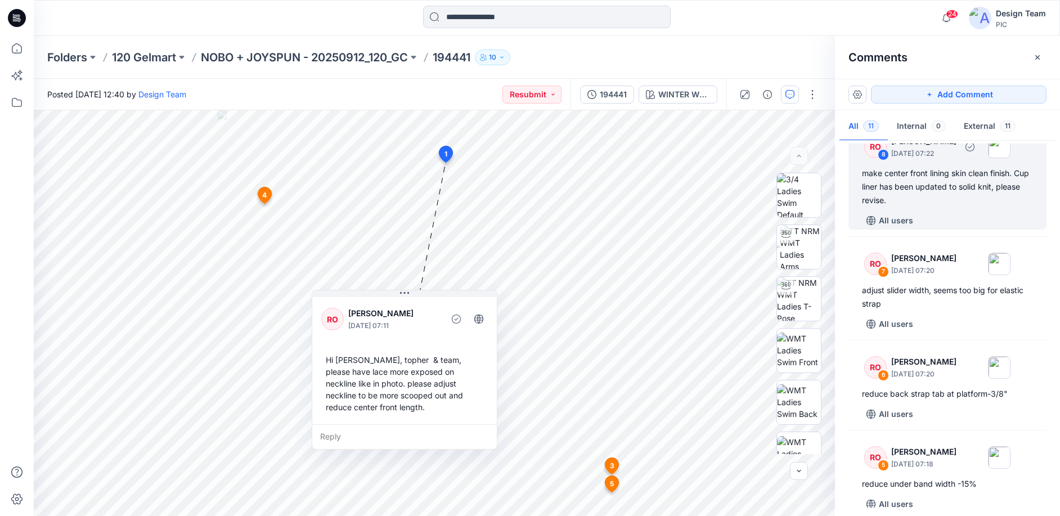
scroll to position [212, 0]
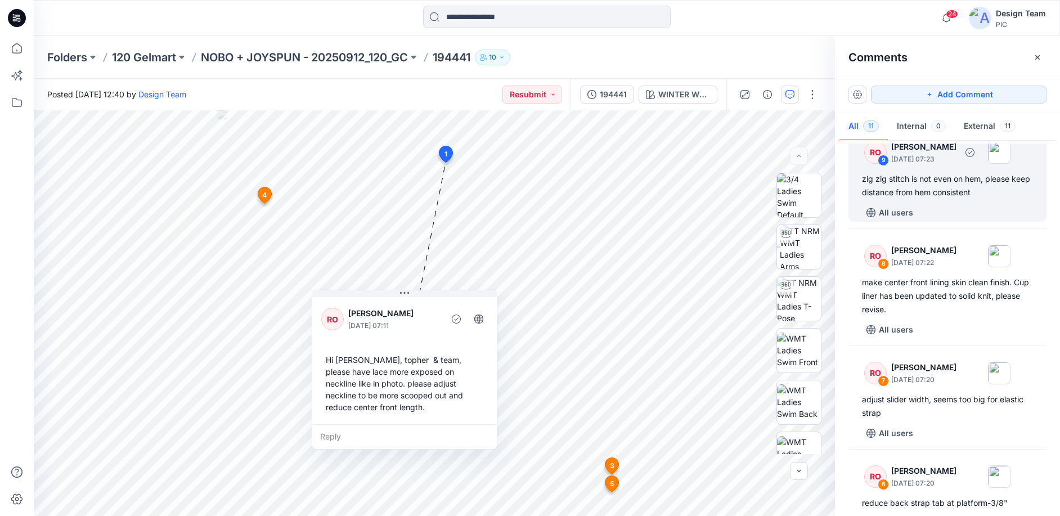
click at [929, 199] on div "zig zig stitch is not even on hem, please keep distance from hem consistent" at bounding box center [947, 185] width 171 height 27
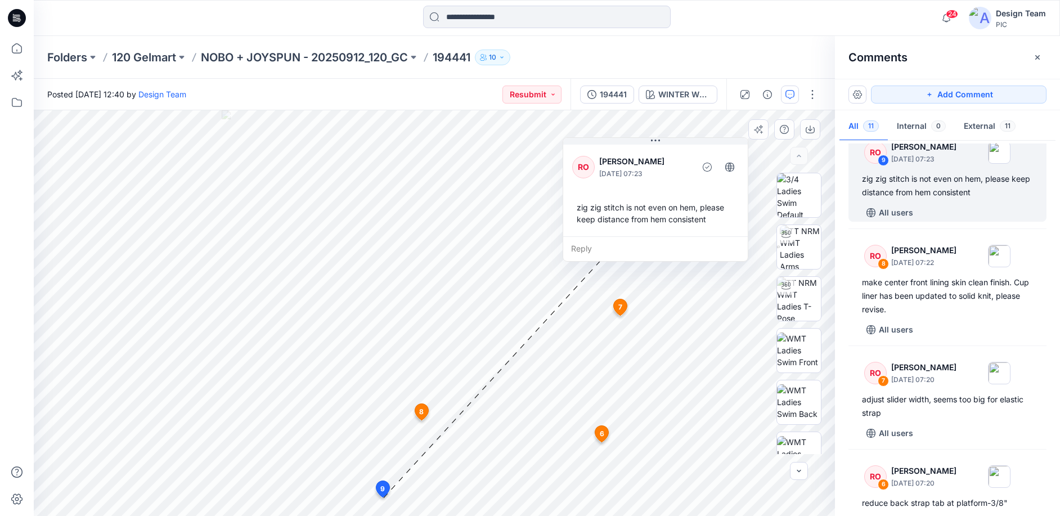
drag, startPoint x: 450, startPoint y: 426, endPoint x: 647, endPoint y: 168, distance: 324.8
click at [647, 168] on p "September 27, 2025 07:23" at bounding box center [645, 173] width 92 height 11
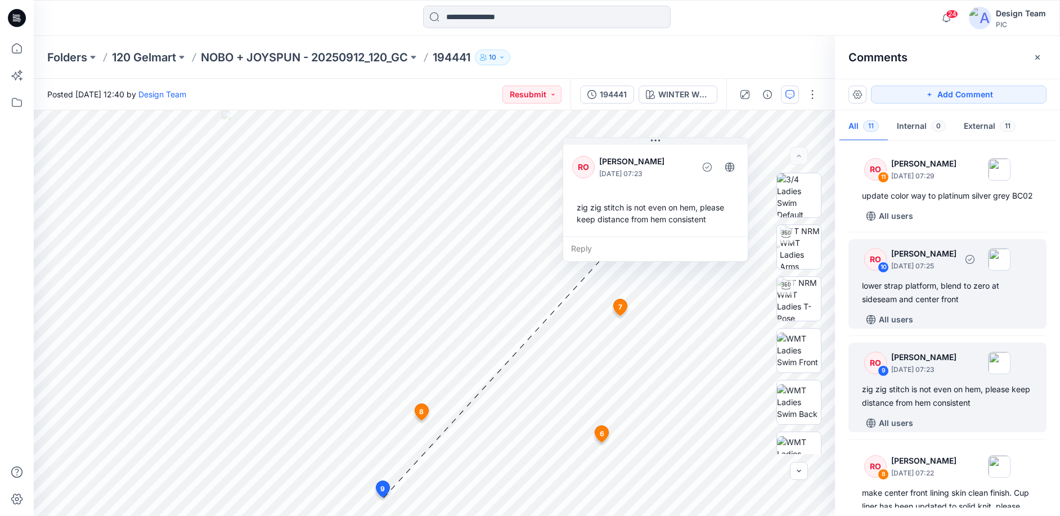
scroll to position [0, 0]
click at [930, 276] on div "RO 10 Raquel Ortiz September 27, 2025 07:25" at bounding box center [932, 260] width 155 height 31
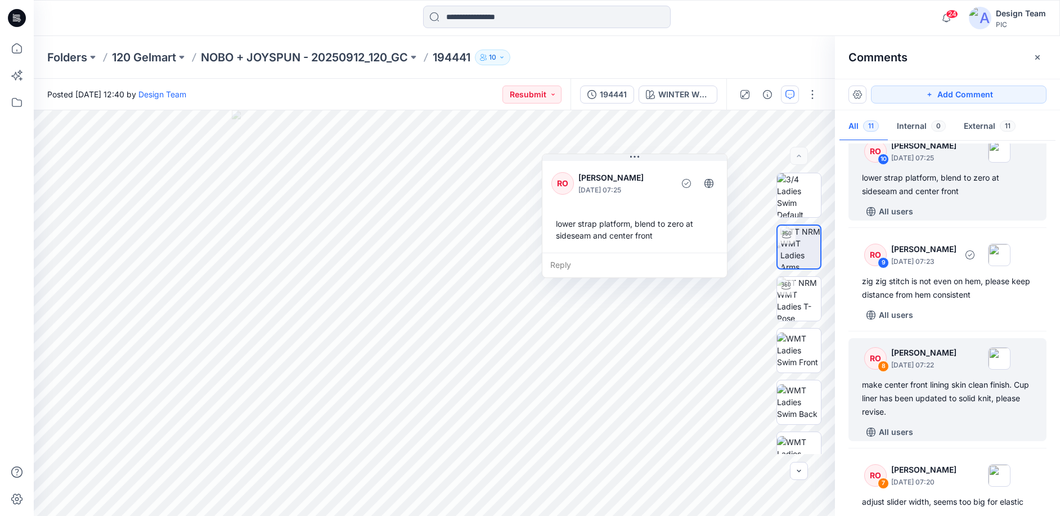
scroll to position [113, 0]
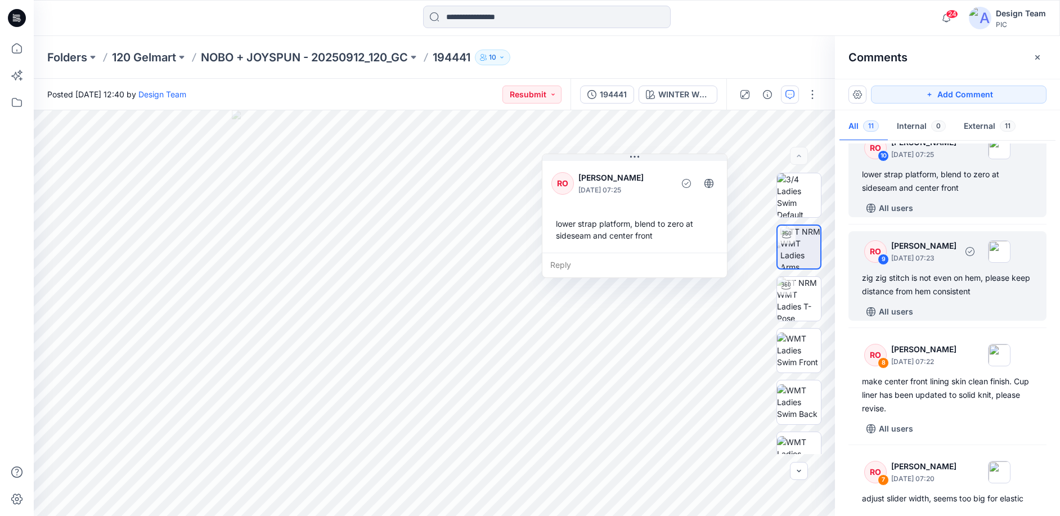
click at [941, 321] on div "All users" at bounding box center [954, 312] width 185 height 18
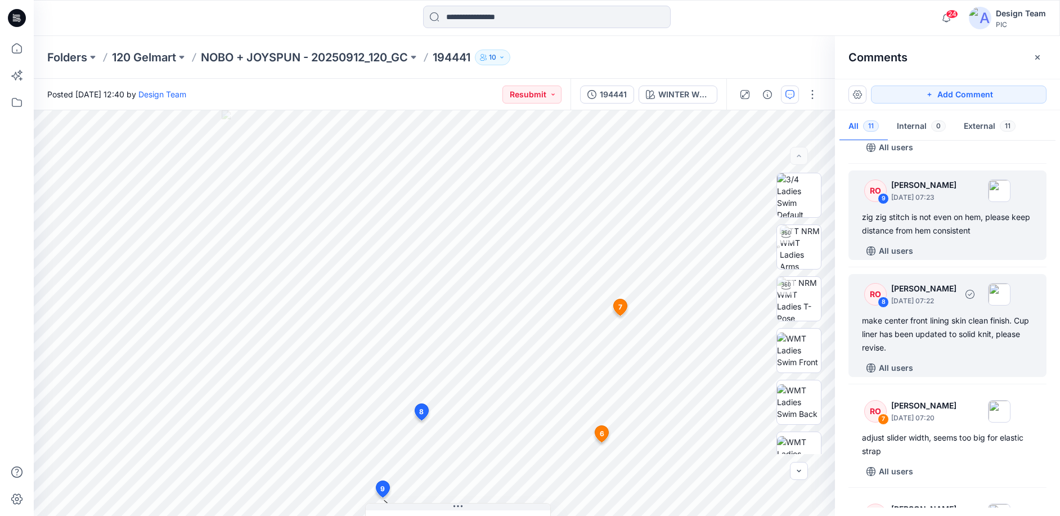
scroll to position [281, 0]
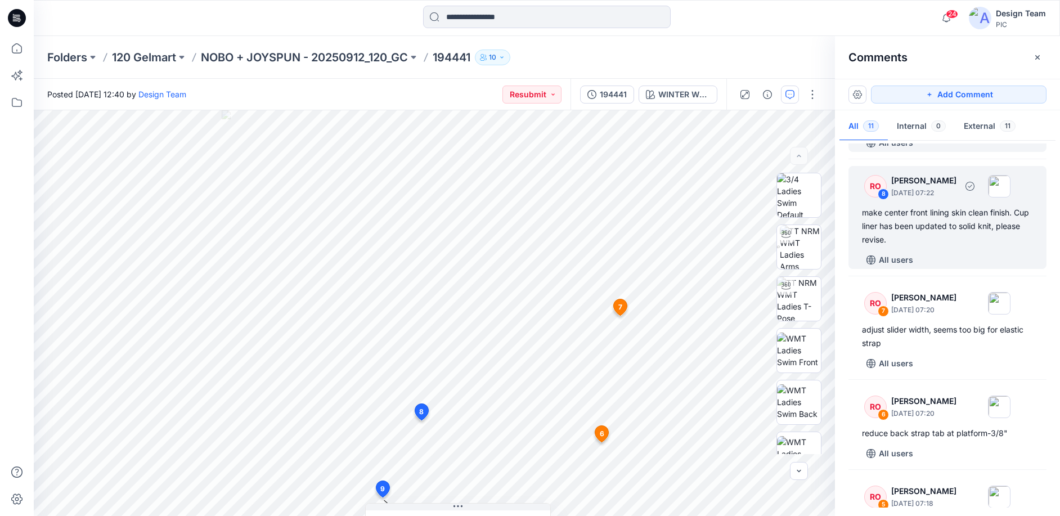
click at [939, 269] on div "All users" at bounding box center [954, 260] width 185 height 18
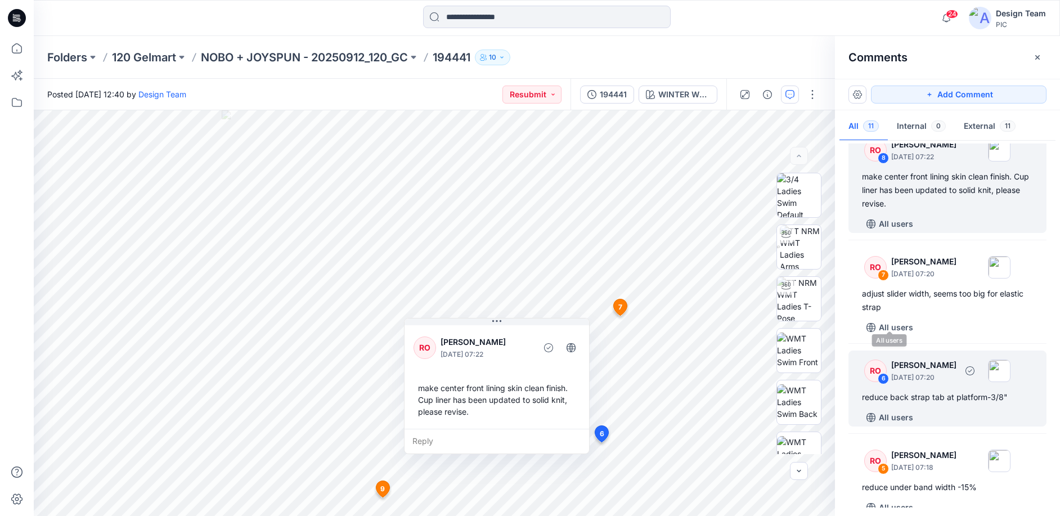
scroll to position [338, 0]
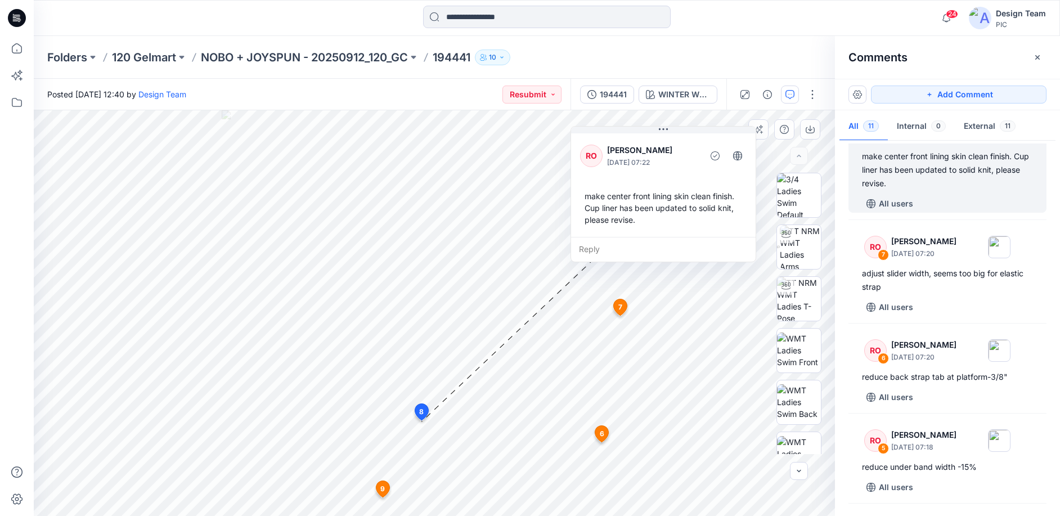
drag, startPoint x: 493, startPoint y: 377, endPoint x: 637, endPoint y: 200, distance: 227.2
click at [659, 184] on div "RO Raquel Ortiz September 27, 2025 07:22 make center front lining skin clean fi…" at bounding box center [663, 184] width 185 height 106
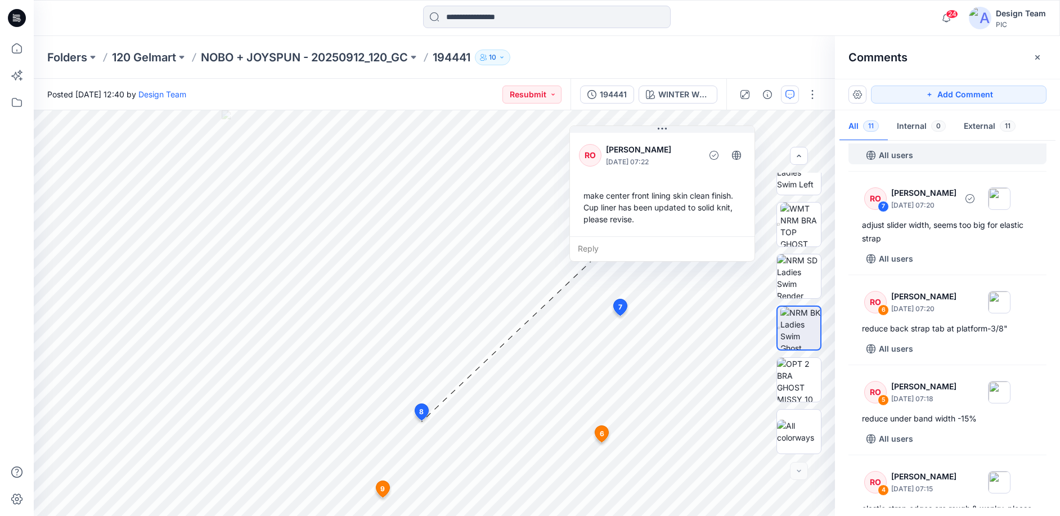
scroll to position [450, 0]
